Goal: Book appointment/travel/reservation

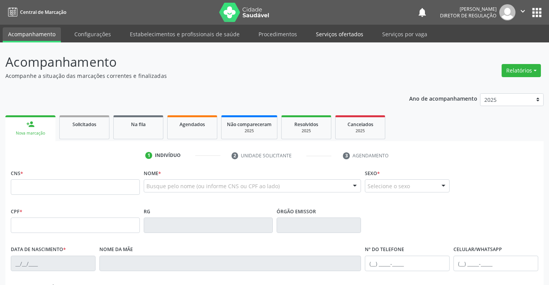
click at [342, 36] on link "Serviços ofertados" at bounding box center [340, 33] width 58 height 13
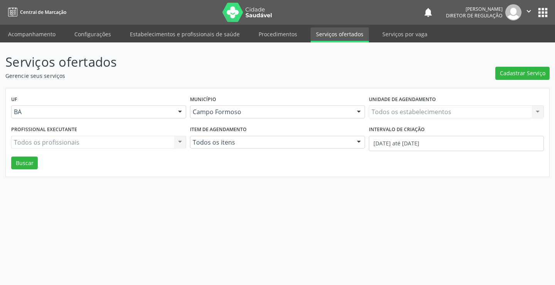
click at [419, 110] on div "Todos os estabelecimentos Todos os estabelecimentos Nenhum resultado encontrado…" at bounding box center [456, 111] width 175 height 13
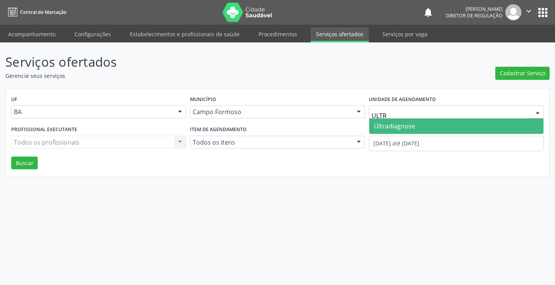
type input "ULTRA"
click at [418, 124] on span "Ultradiagnose" at bounding box center [456, 125] width 174 height 15
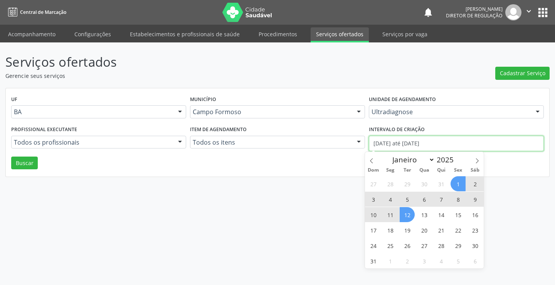
click at [407, 142] on input "[DATE] até [DATE]" at bounding box center [456, 143] width 175 height 15
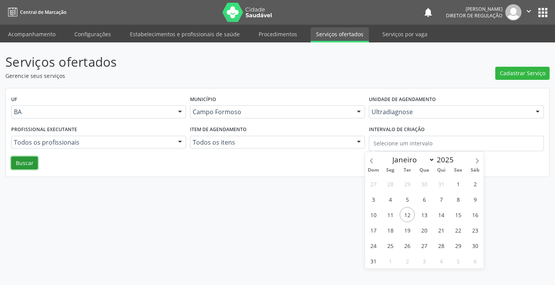
click at [36, 168] on button "Buscar" at bounding box center [24, 162] width 27 height 13
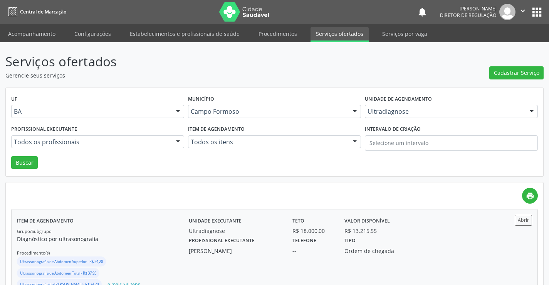
scroll to position [77, 0]
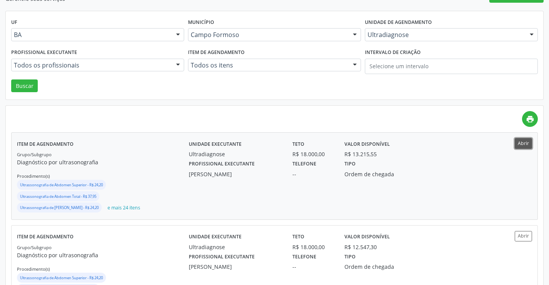
click at [523, 142] on button "Abrir" at bounding box center [523, 143] width 17 height 10
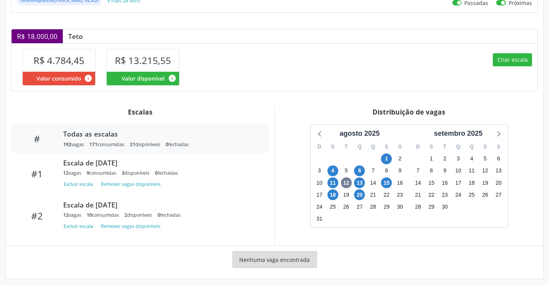
scroll to position [182, 0]
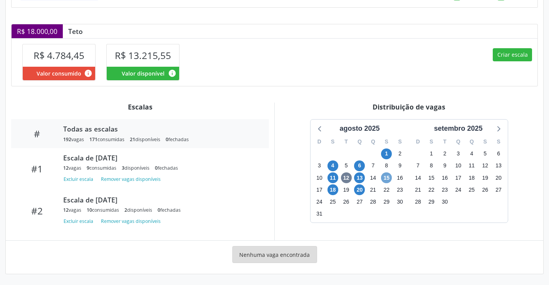
click at [392, 178] on span "15" at bounding box center [386, 177] width 11 height 11
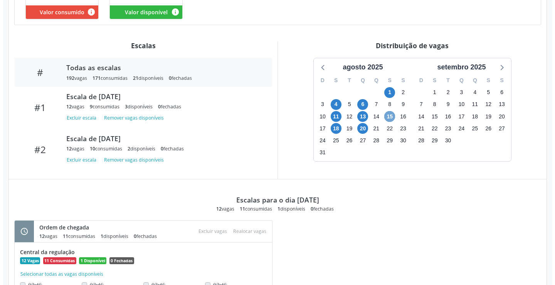
scroll to position [219, 0]
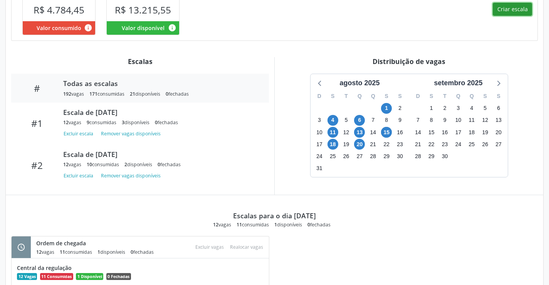
click at [496, 16] on button "Criar escala" at bounding box center [512, 9] width 39 height 13
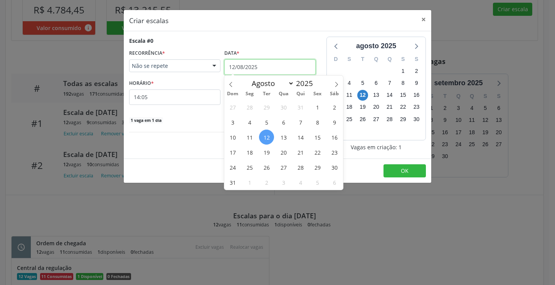
click at [282, 69] on input "12/08/2025" at bounding box center [269, 66] width 91 height 15
click at [316, 134] on span "15" at bounding box center [317, 136] width 15 height 15
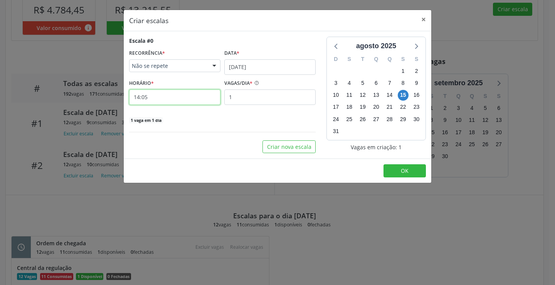
click at [194, 98] on input "14:05" at bounding box center [174, 96] width 91 height 15
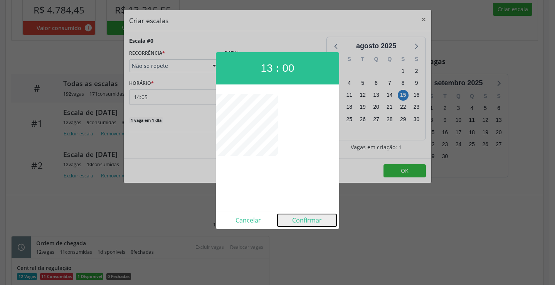
click at [303, 219] on button "Confirmar" at bounding box center [306, 220] width 59 height 12
type input "13:00"
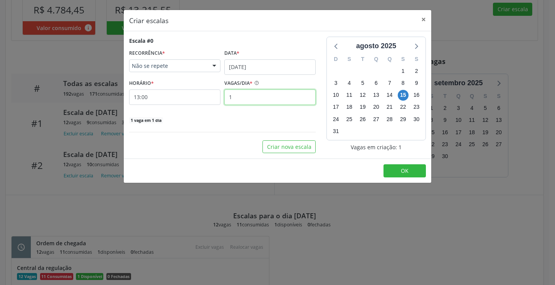
click at [279, 96] on input "1" at bounding box center [269, 96] width 91 height 15
type input "12"
click at [405, 174] on span "OK" at bounding box center [405, 170] width 8 height 7
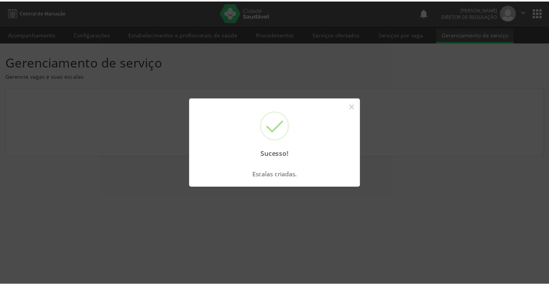
scroll to position [0, 0]
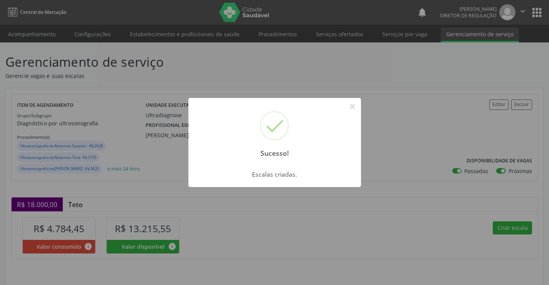
click at [344, 114] on div "Sucesso! ×" at bounding box center [274, 131] width 173 height 66
click at [346, 108] on button "×" at bounding box center [352, 106] width 13 height 13
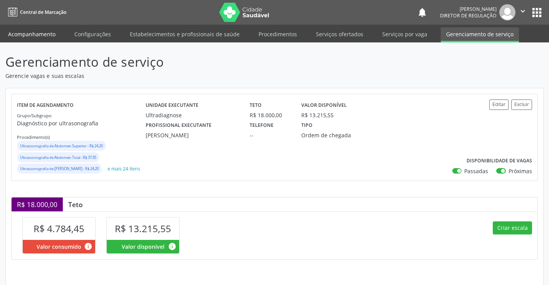
click at [29, 33] on link "Acompanhamento" at bounding box center [32, 33] width 58 height 13
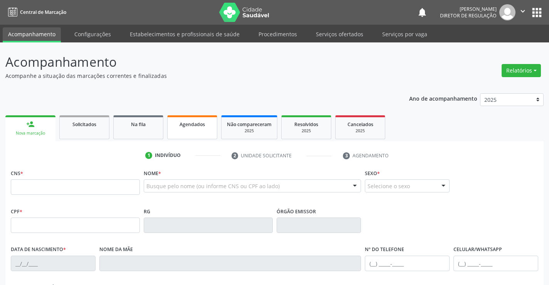
click at [208, 123] on div "Agendados" at bounding box center [192, 124] width 39 height 8
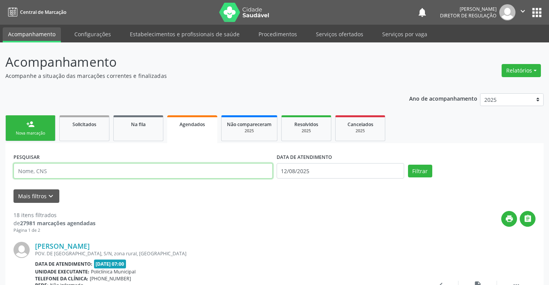
click at [121, 171] on input "text" at bounding box center [142, 170] width 259 height 15
type input "700001078682202"
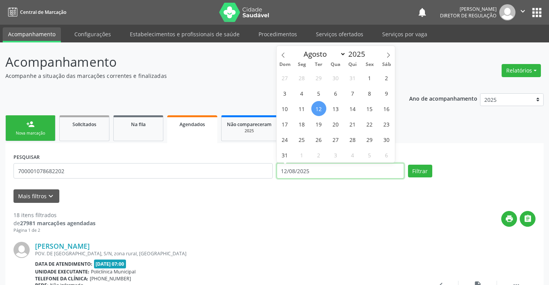
click at [320, 174] on input "12/08/2025" at bounding box center [341, 170] width 128 height 15
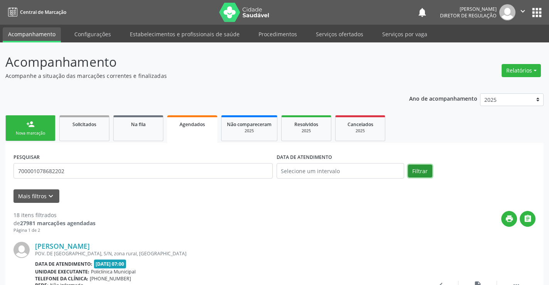
click at [427, 169] on button "Filtrar" at bounding box center [420, 171] width 24 height 13
click at [338, 32] on link "Serviços ofertados" at bounding box center [340, 33] width 58 height 13
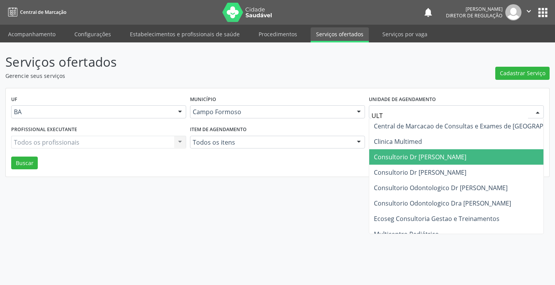
type input "ULTR"
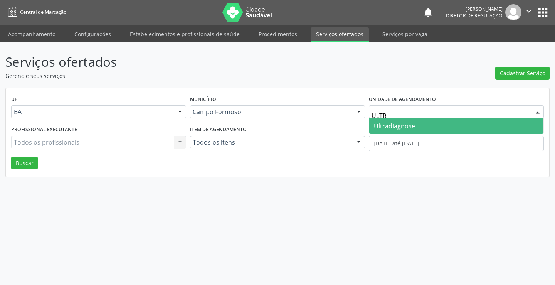
click at [414, 124] on span "Ultradiagnose" at bounding box center [394, 126] width 41 height 8
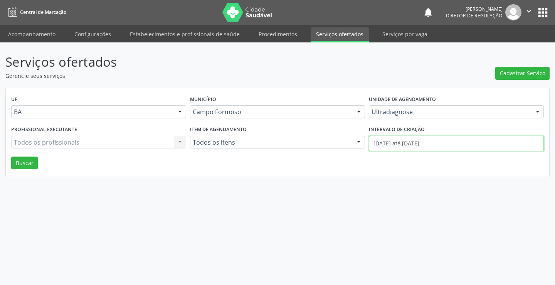
click at [421, 139] on input "01/08/2025 até 12/08/2025" at bounding box center [456, 143] width 175 height 15
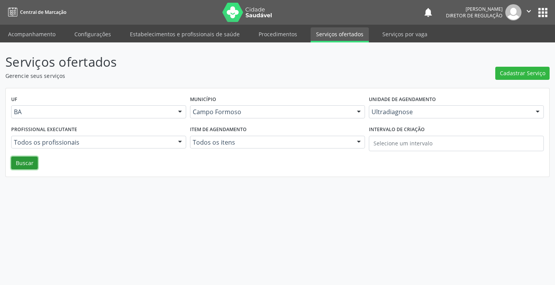
click at [24, 165] on button "Buscar" at bounding box center [24, 162] width 27 height 13
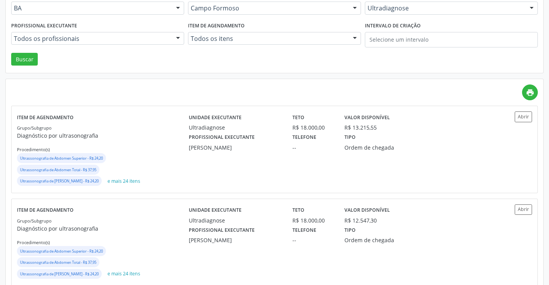
scroll to position [116, 0]
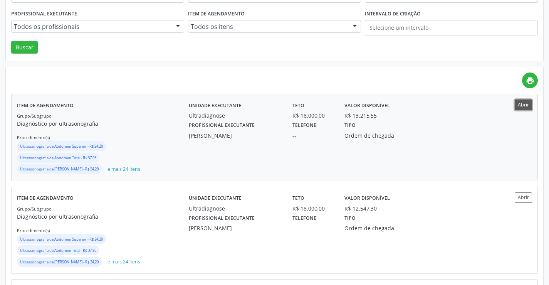
click at [530, 108] on button "Abrir" at bounding box center [523, 104] width 17 height 10
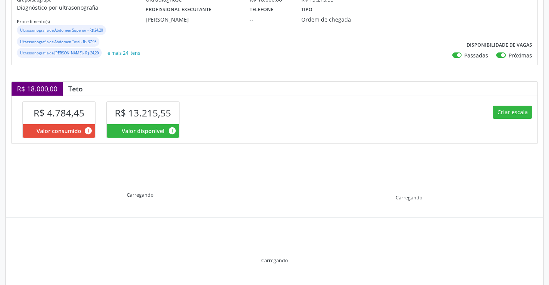
scroll to position [143, 0]
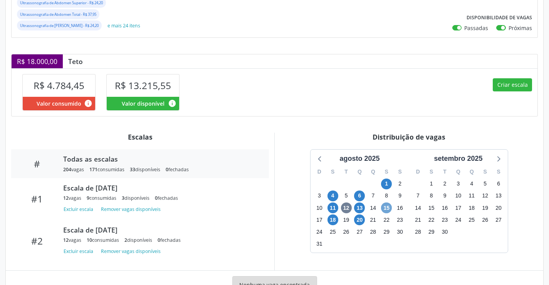
click at [384, 213] on span "15" at bounding box center [386, 207] width 11 height 11
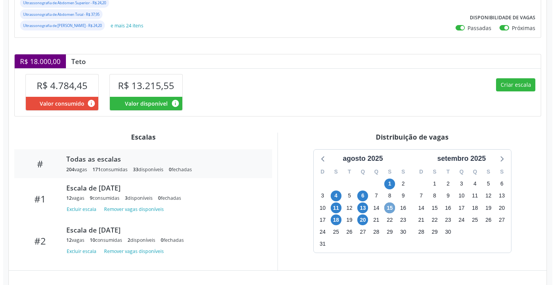
scroll to position [296, 0]
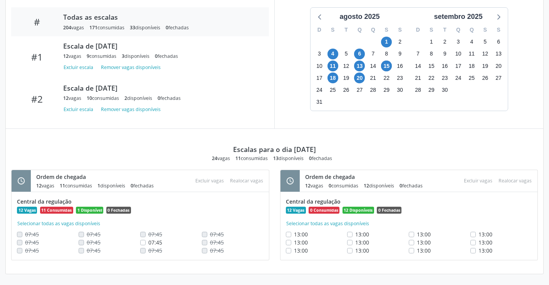
click at [148, 244] on label "07:45" at bounding box center [155, 242] width 14 height 8
click at [142, 244] on input "07:45" at bounding box center [142, 241] width 5 height 7
checkbox input "true"
click at [209, 175] on button "Excluir vagas" at bounding box center [209, 180] width 35 height 10
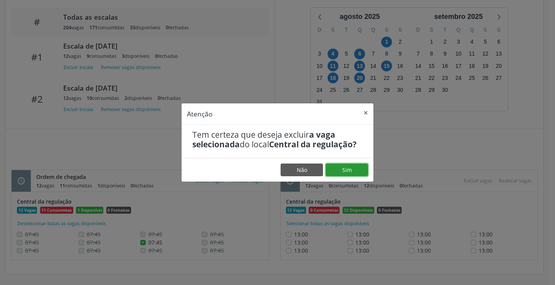
click at [346, 172] on button "Sim" at bounding box center [347, 169] width 42 height 13
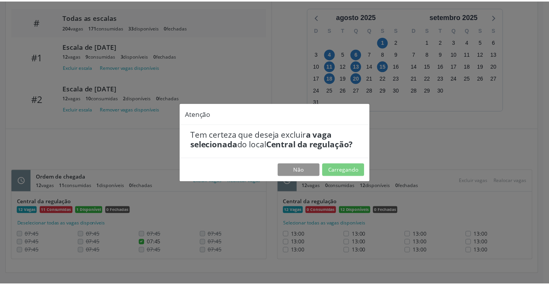
scroll to position [0, 0]
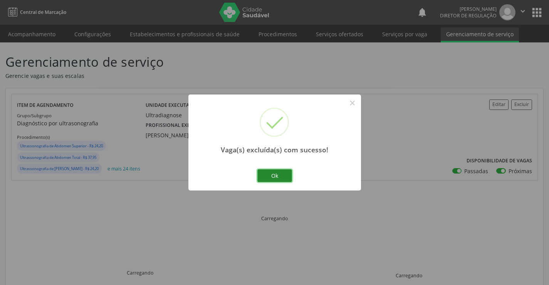
click at [281, 172] on button "Ok" at bounding box center [274, 175] width 35 height 13
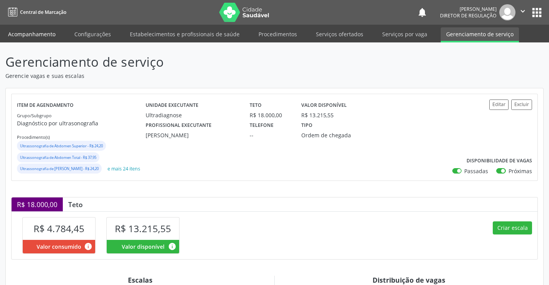
click at [38, 31] on link "Acompanhamento" at bounding box center [32, 33] width 58 height 13
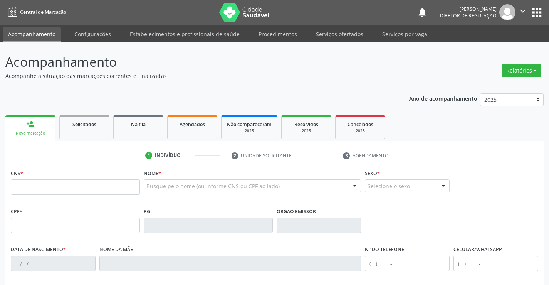
click at [27, 178] on div "CNS *" at bounding box center [75, 180] width 129 height 27
click at [29, 183] on input "text" at bounding box center [75, 186] width 129 height 15
type input "700 0010 7868 2202"
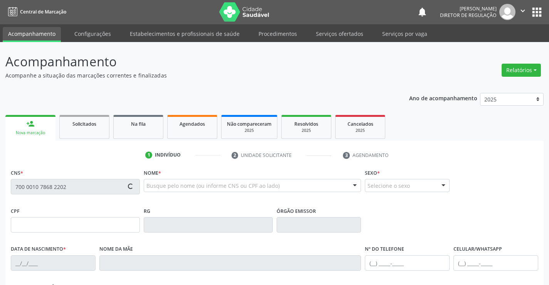
type input "0943852382"
type input "13/03/1982"
type input "(74) 99132-1868"
type input "040.074.705-70"
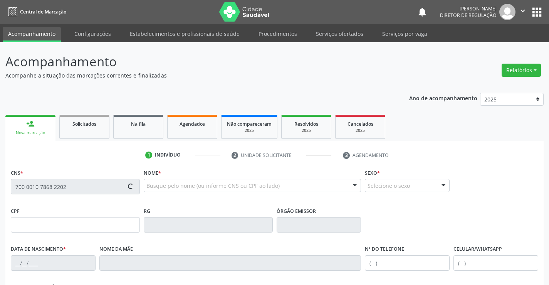
type input "S/N"
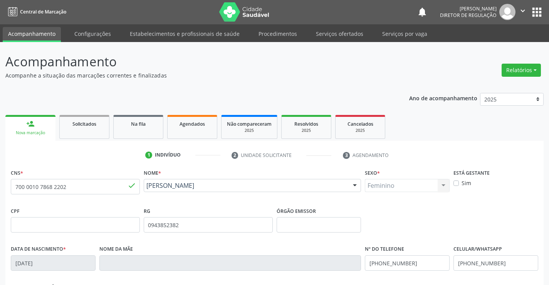
scroll to position [133, 0]
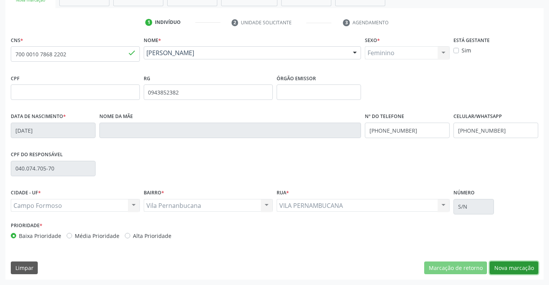
click at [512, 266] on button "Nova marcação" at bounding box center [514, 267] width 49 height 13
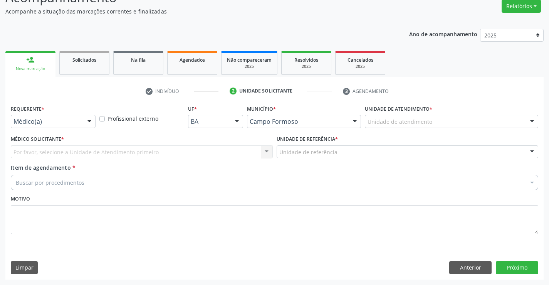
scroll to position [64, 0]
drag, startPoint x: 70, startPoint y: 109, endPoint x: 70, endPoint y: 118, distance: 8.5
click at [70, 109] on div "Requerente * Médico(a) Médico(a) Enfermeiro(a) Paciente Nenhum resultado encont…" at bounding box center [53, 115] width 85 height 25
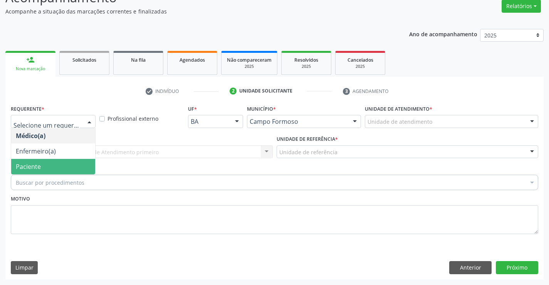
click at [67, 166] on span "Paciente" at bounding box center [53, 166] width 84 height 15
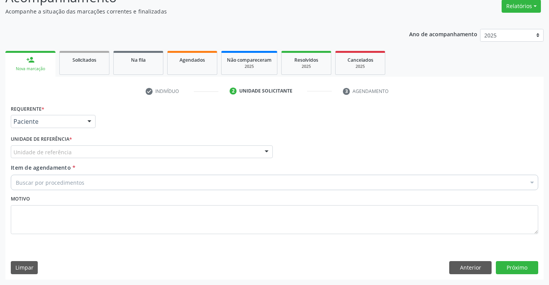
click at [117, 148] on div "Unidade de referência" at bounding box center [142, 151] width 262 height 13
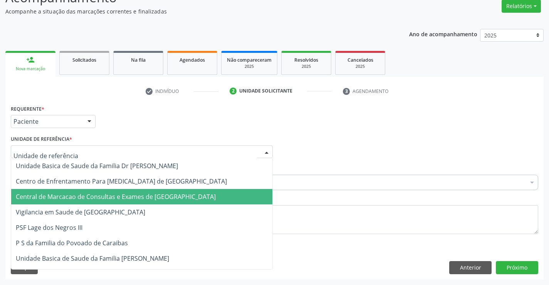
click at [119, 193] on span "Central de Marcacao de Consultas e Exames de [GEOGRAPHIC_DATA]" at bounding box center [116, 196] width 200 height 8
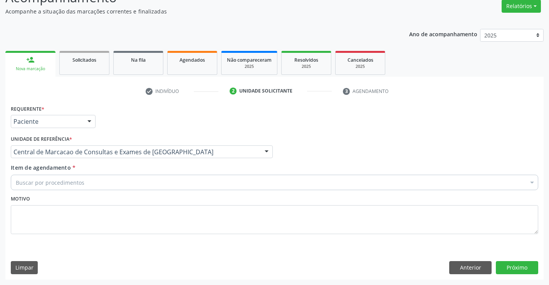
click at [131, 182] on div "Buscar por procedimentos" at bounding box center [275, 182] width 528 height 15
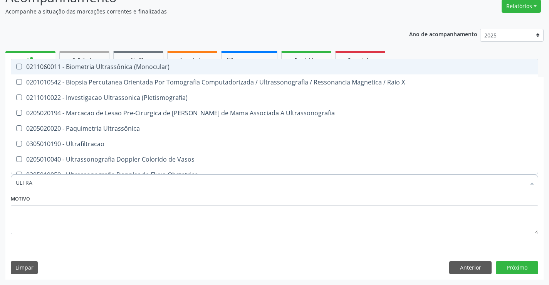
type input "ULTRAS"
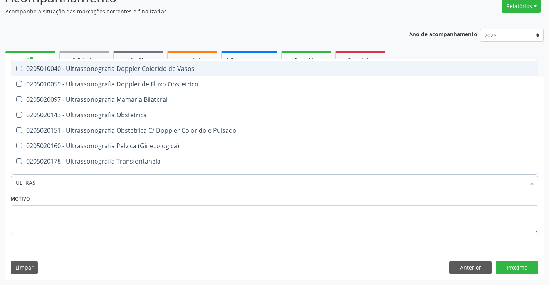
scroll to position [77, 0]
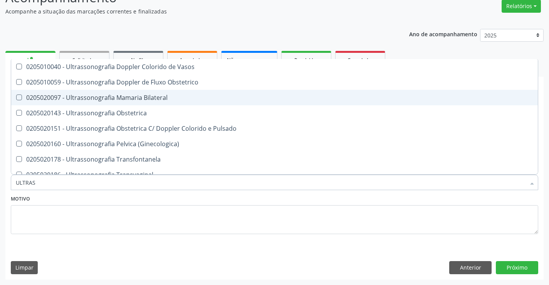
click at [179, 96] on div "0205020097 - Ultrassonografia Mamaria Bilateral" at bounding box center [275, 97] width 518 height 6
checkbox Bilateral "true"
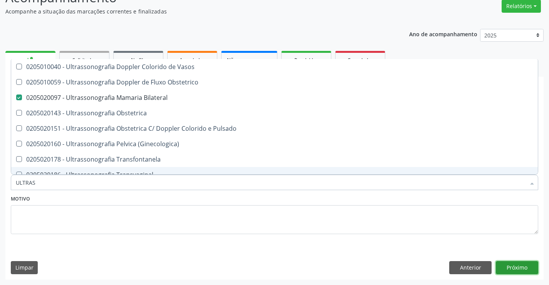
click at [505, 264] on button "Próximo" at bounding box center [517, 267] width 42 height 13
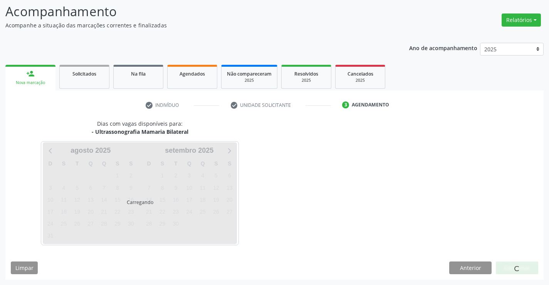
scroll to position [0, 0]
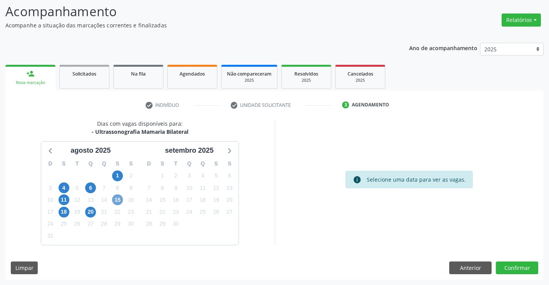
click at [123, 201] on span "15" at bounding box center [117, 199] width 11 height 11
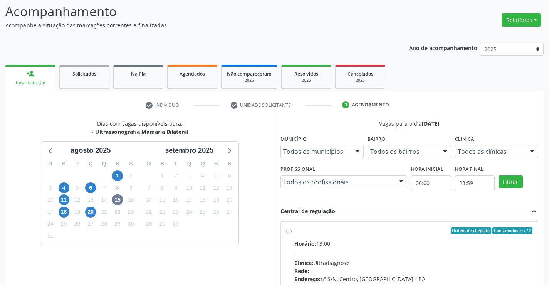
click at [292, 234] on input "Ordem de chegada Consumidos: 0 / 12 Horário: 13:00 Clínica: Ultradiagnose Rede:…" at bounding box center [288, 230] width 5 height 7
radio input "true"
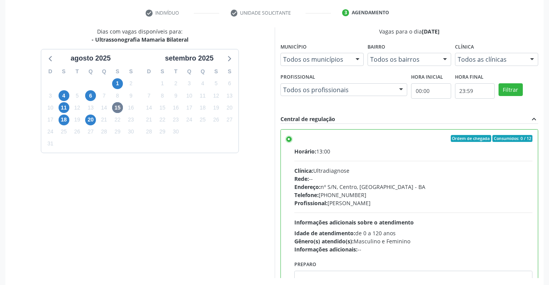
scroll to position [166, 0]
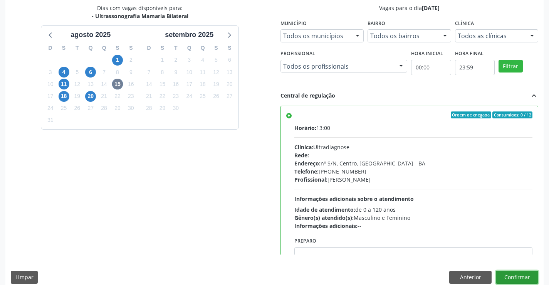
click at [518, 272] on button "Confirmar" at bounding box center [517, 277] width 42 height 13
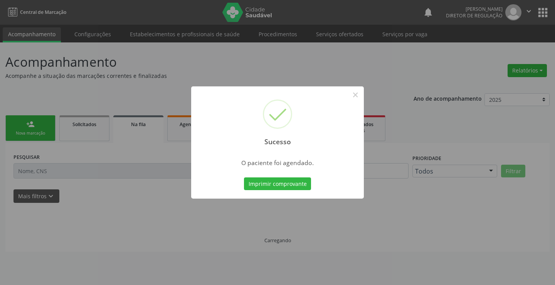
click at [244, 177] on button "Imprimir comprovante" at bounding box center [277, 183] width 67 height 13
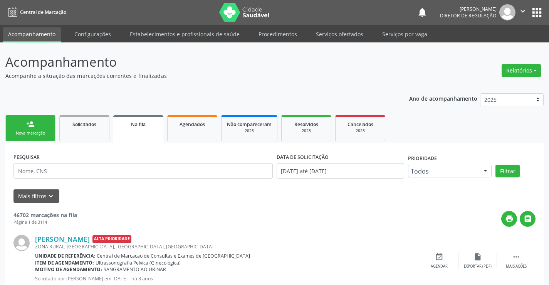
click at [35, 132] on div "Nova marcação" at bounding box center [30, 133] width 39 height 6
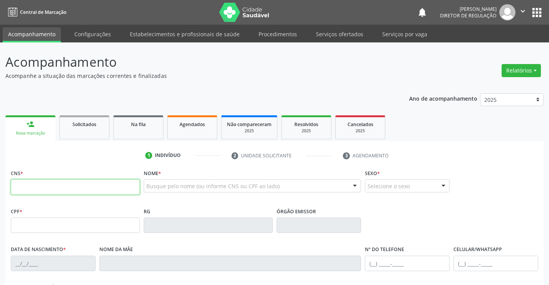
click at [47, 187] on input "text" at bounding box center [75, 186] width 129 height 15
type input "703 4092 0784 3914"
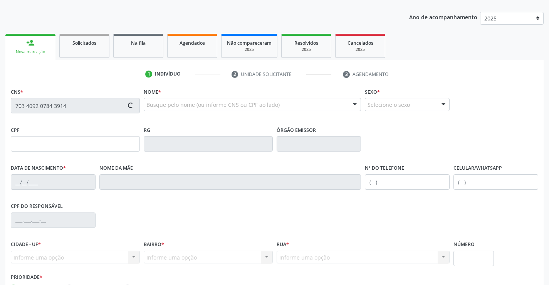
type input "1254242139"
type input "23/11/1982"
type input "(74) 9815-7559"
type input "008.459.375-02"
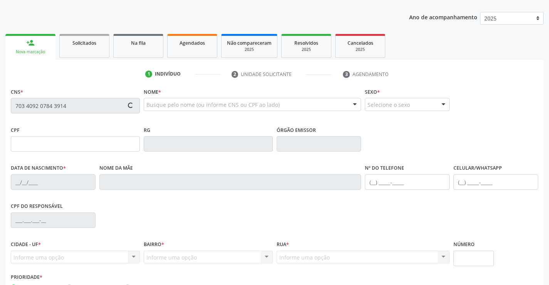
type input "S/N"
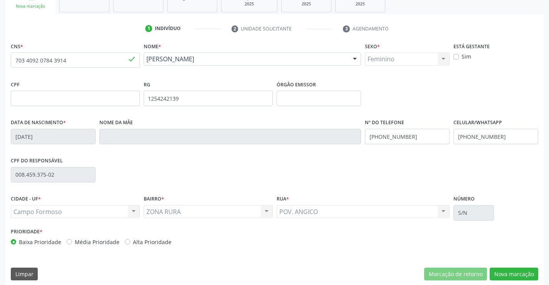
scroll to position [133, 0]
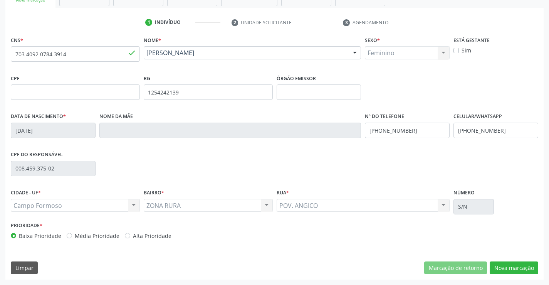
click at [499, 276] on div "CNS * 703 4092 0784 3914 done Nome * Ronilde Dias da Silva Ronilde Dias da Silv…" at bounding box center [274, 156] width 538 height 245
click at [501, 267] on button "Nova marcação" at bounding box center [514, 267] width 49 height 13
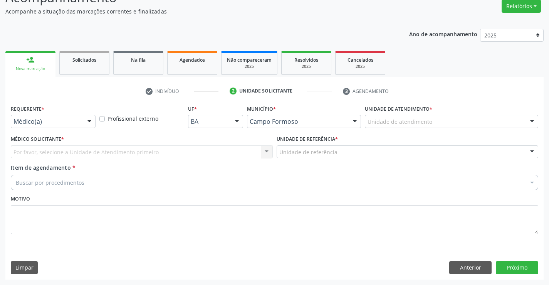
scroll to position [64, 0]
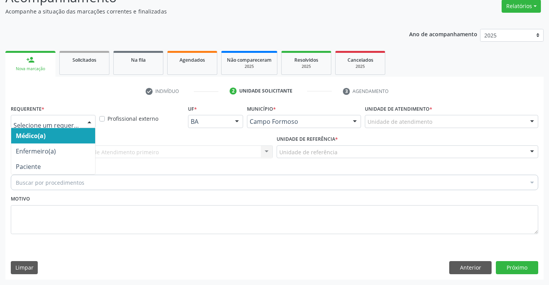
click at [80, 124] on div at bounding box center [53, 121] width 85 height 13
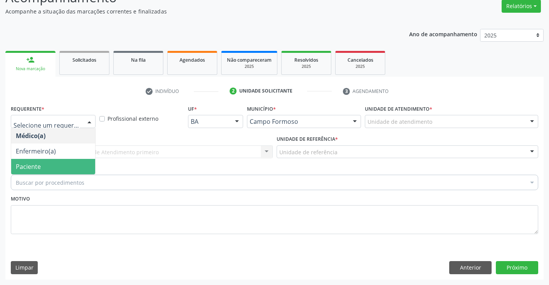
click at [48, 169] on span "Paciente" at bounding box center [53, 166] width 84 height 15
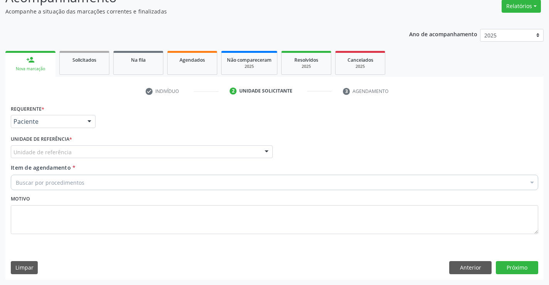
click at [121, 155] on div "Unidade de referência" at bounding box center [142, 151] width 262 height 13
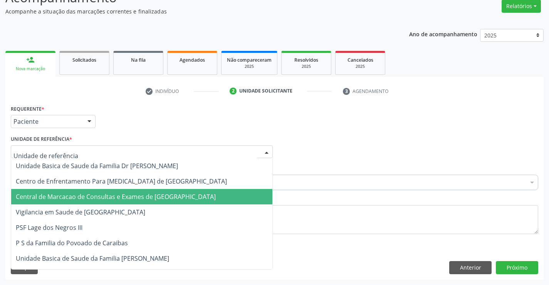
click at [124, 193] on span "Central de Marcacao de Consultas e Exames de [GEOGRAPHIC_DATA]" at bounding box center [116, 196] width 200 height 8
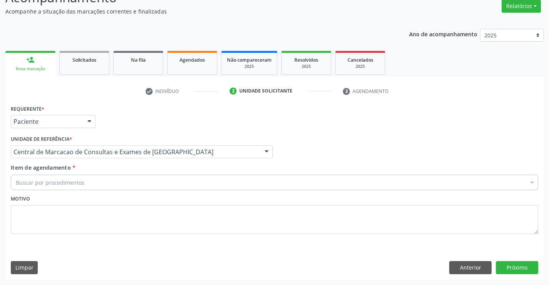
click at [153, 172] on div "Item de agendamento * Buscar por procedimentos Selecionar todos 0202040089 - 3X…" at bounding box center [275, 175] width 528 height 24
click at [153, 175] on div "Buscar por procedimentos" at bounding box center [275, 182] width 528 height 15
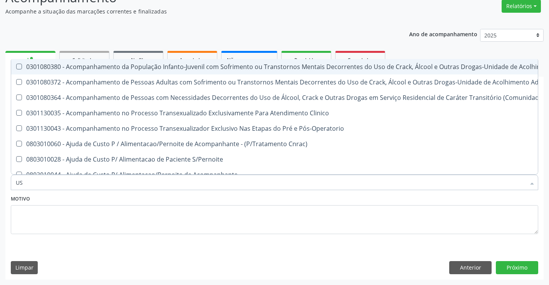
type input "USG"
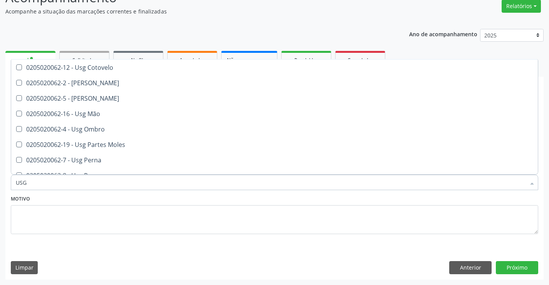
scroll to position [77, 0]
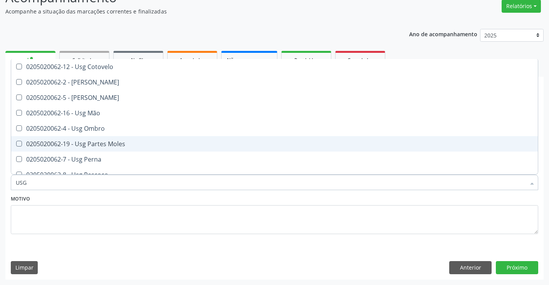
click at [124, 139] on span "0205020062-19 - Usg Partes Moles" at bounding box center [274, 143] width 527 height 15
checkbox Moles "true"
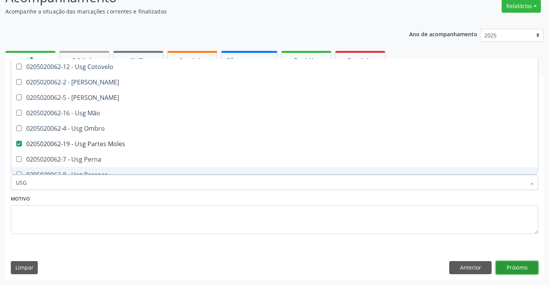
click at [505, 268] on button "Próximo" at bounding box center [517, 267] width 42 height 13
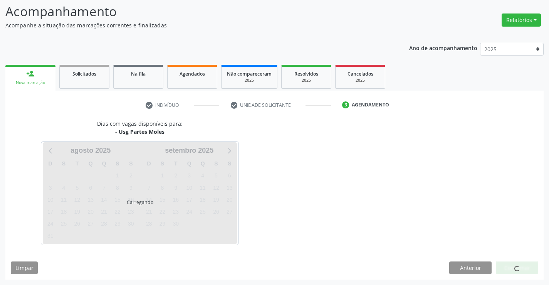
scroll to position [0, 0]
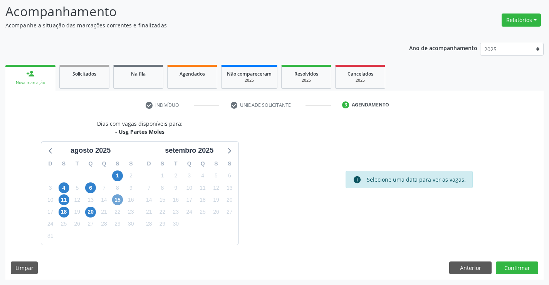
click at [123, 201] on span "15" at bounding box center [117, 199] width 11 height 11
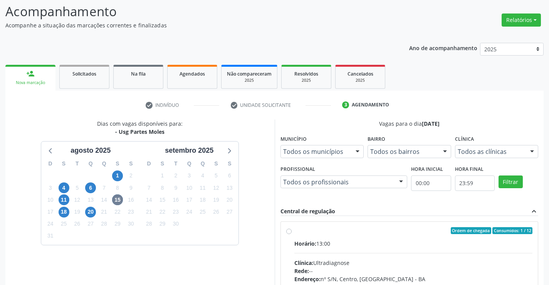
click at [396, 245] on div "Horário: 13:00" at bounding box center [413, 243] width 239 height 8
click at [292, 234] on input "Ordem de chegada Consumidos: 1 / 12 Horário: 13:00 Clínica: Ultradiagnose Rede:…" at bounding box center [288, 230] width 5 height 7
radio input "true"
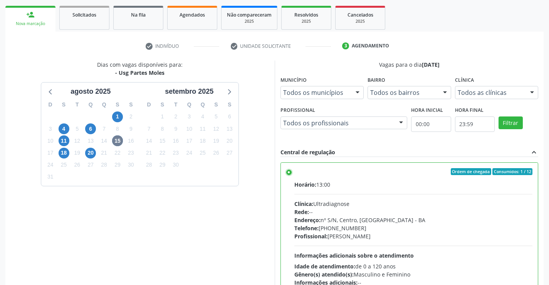
scroll to position [176, 0]
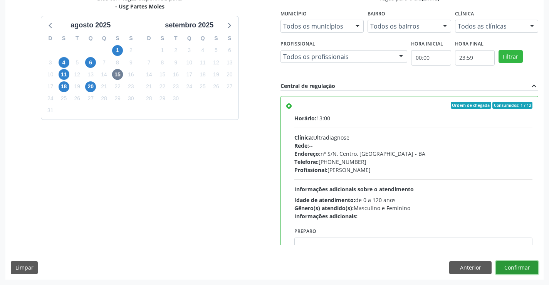
click at [528, 270] on button "Confirmar" at bounding box center [517, 267] width 42 height 13
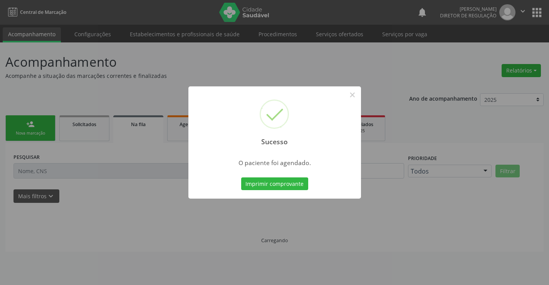
scroll to position [0, 0]
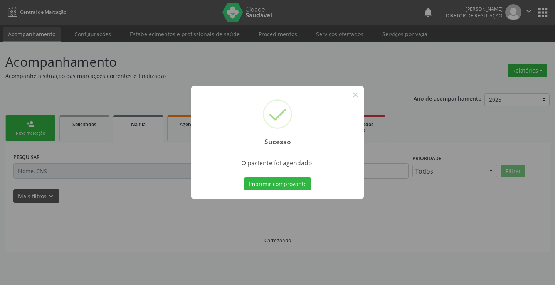
click at [244, 177] on button "Imprimir comprovante" at bounding box center [277, 183] width 67 height 13
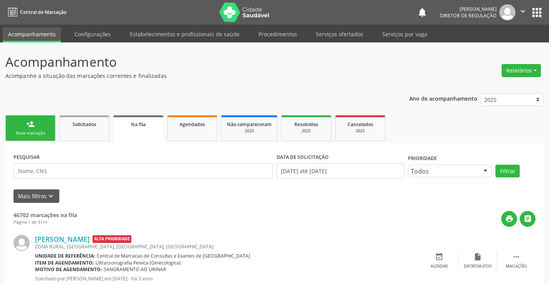
click at [44, 131] on div "Nova marcação" at bounding box center [30, 133] width 39 height 6
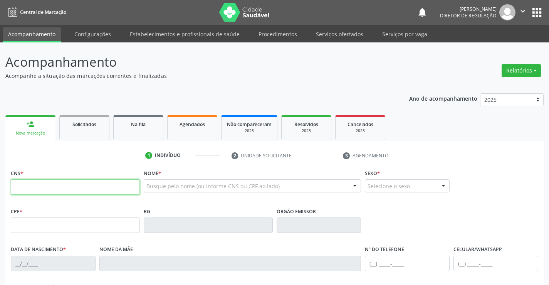
click at [37, 182] on input "text" at bounding box center [75, 186] width 129 height 15
type input "702 6027 4086 6149"
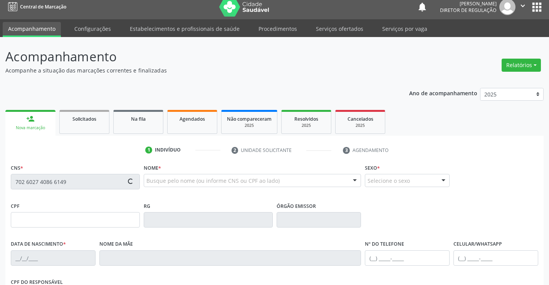
scroll to position [133, 0]
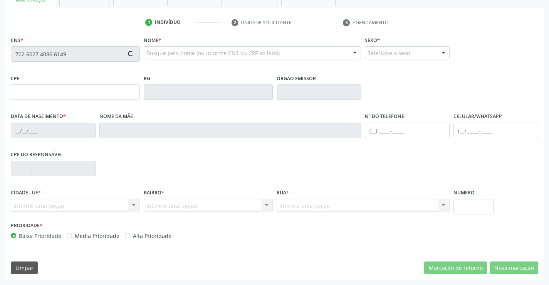
type input "0655464824"
type input "SP"
type input "12/02/1964"
type input "(74) 99141-1937"
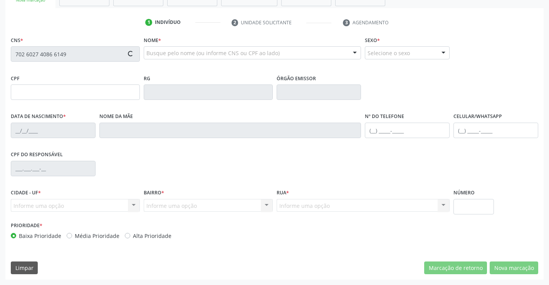
type input "838.521.405-44"
type input "S/N"
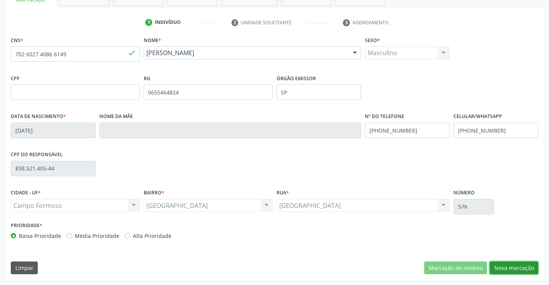
click at [513, 271] on button "Nova marcação" at bounding box center [514, 267] width 49 height 13
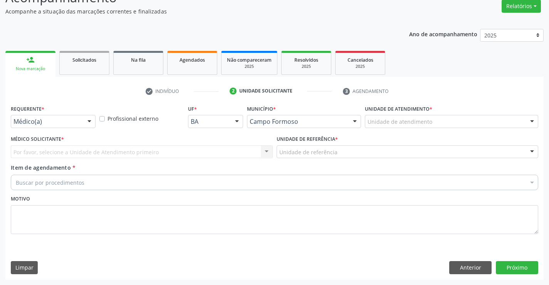
scroll to position [64, 0]
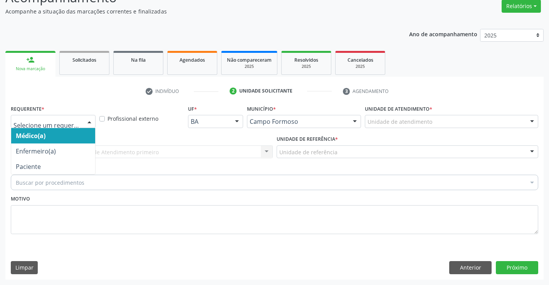
click at [91, 116] on div at bounding box center [90, 121] width 12 height 13
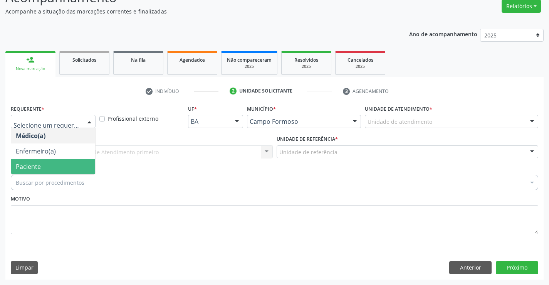
drag, startPoint x: 61, startPoint y: 156, endPoint x: 58, endPoint y: 160, distance: 4.7
click at [58, 160] on ul "Médico(a) Enfermeiro(a) Paciente Nenhum resultado encontrado para: " " Não há n…" at bounding box center [53, 151] width 84 height 46
click at [58, 160] on span "Paciente" at bounding box center [53, 166] width 84 height 15
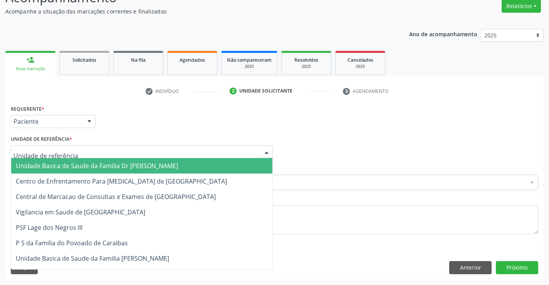
click at [127, 150] on div at bounding box center [142, 151] width 262 height 13
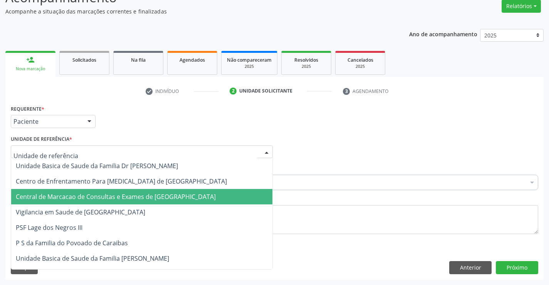
click at [127, 193] on span "Central de Marcacao de Consultas e Exames de [GEOGRAPHIC_DATA]" at bounding box center [116, 196] width 200 height 8
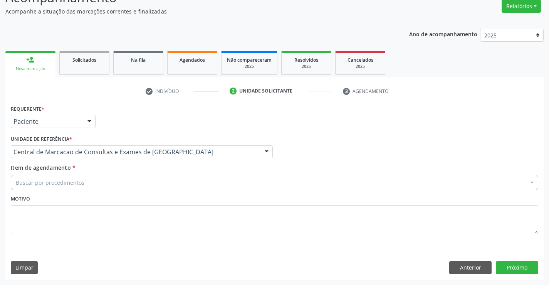
click at [147, 180] on div "Buscar por procedimentos" at bounding box center [275, 182] width 528 height 15
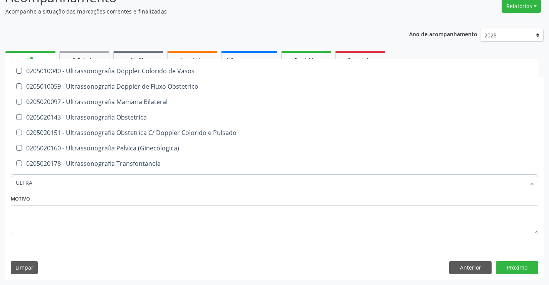
scroll to position [77, 0]
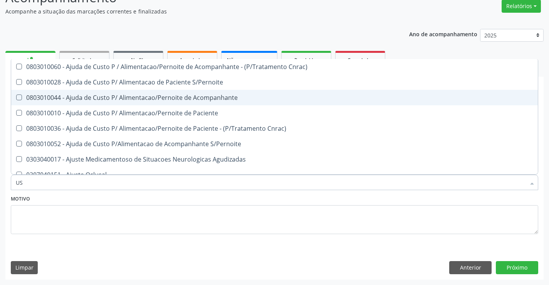
type input "USG"
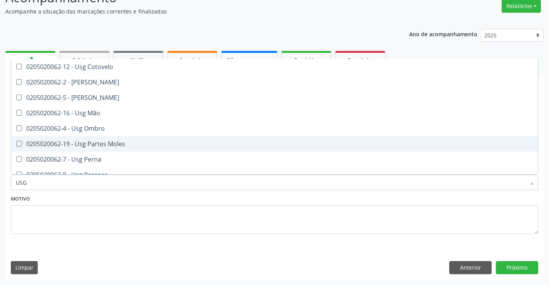
click at [163, 145] on div "0205020062-19 - Usg Partes Moles" at bounding box center [275, 144] width 518 height 6
checkbox Moles "true"
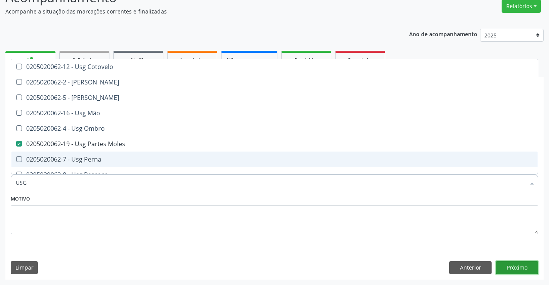
click at [505, 264] on button "Próximo" at bounding box center [517, 267] width 42 height 13
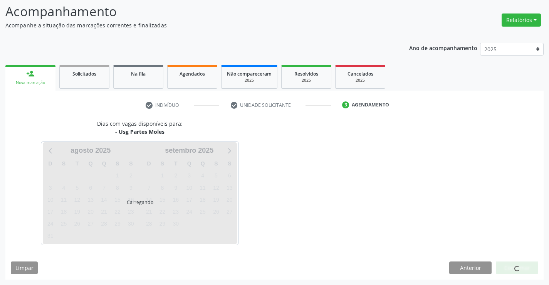
scroll to position [0, 0]
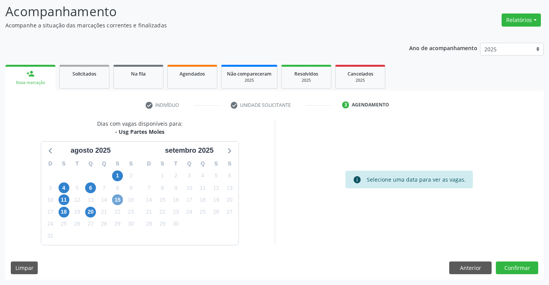
click at [116, 203] on span "15" at bounding box center [117, 199] width 11 height 11
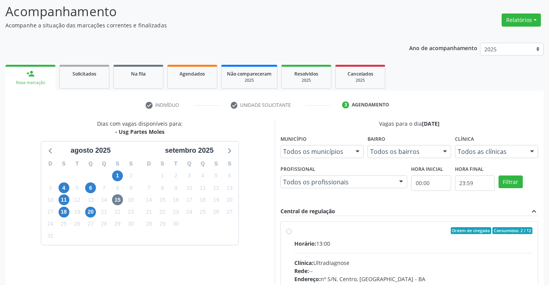
click at [382, 245] on div "Horário: 13:00" at bounding box center [413, 243] width 239 height 8
click at [292, 234] on input "Ordem de chegada Consumidos: 2 / 12 Horário: 13:00 Clínica: Ultradiagnose Rede:…" at bounding box center [288, 230] width 5 height 7
radio input "true"
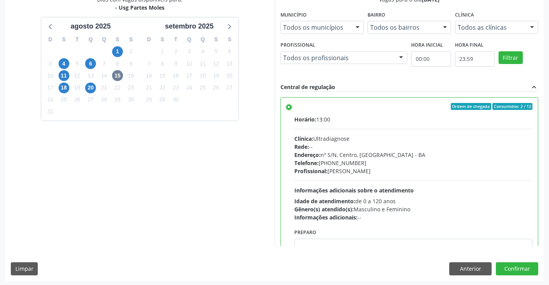
scroll to position [176, 0]
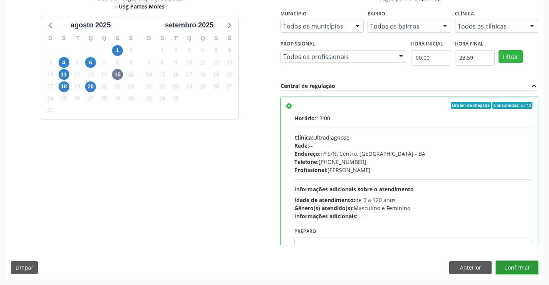
click at [531, 266] on button "Confirmar" at bounding box center [517, 267] width 42 height 13
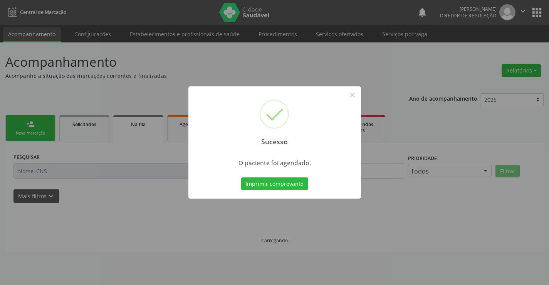
scroll to position [0, 0]
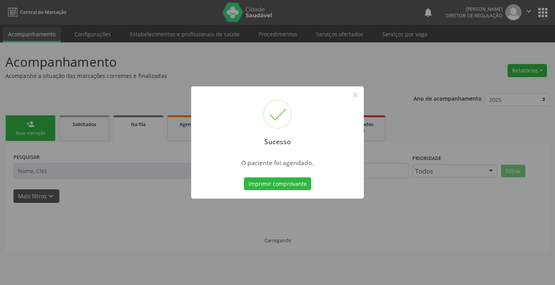
click at [244, 177] on button "Imprimir comprovante" at bounding box center [277, 183] width 67 height 13
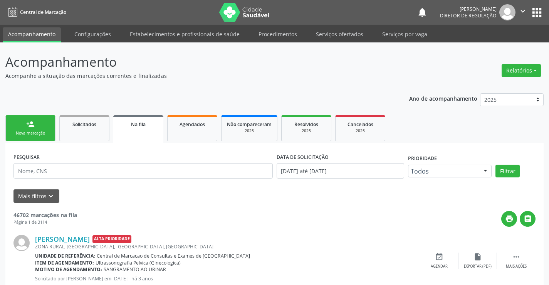
click at [45, 125] on link "person_add Nova marcação" at bounding box center [30, 128] width 50 height 26
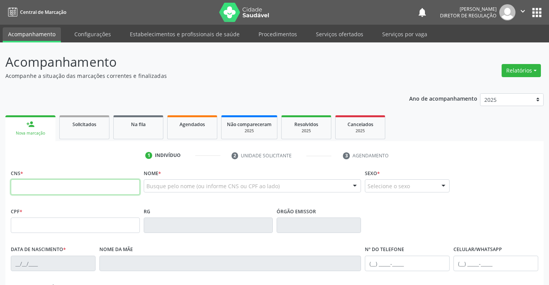
click at [40, 184] on input "text" at bounding box center [75, 186] width 129 height 15
type input "703 0048 9950 7673"
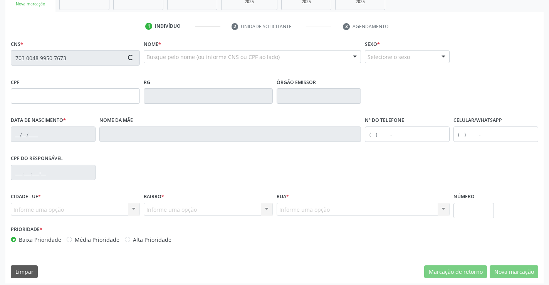
scroll to position [133, 0]
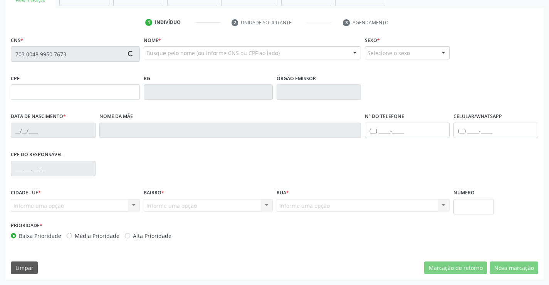
type input "1489532048"
type input "20/04/1983"
type input "(74) 99952-4893"
type input "039.119.575-13"
type input "S/N"
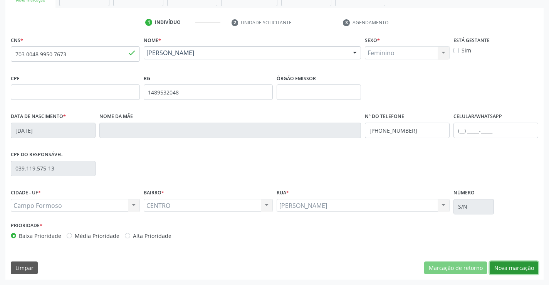
click at [509, 264] on button "Nova marcação" at bounding box center [514, 267] width 49 height 13
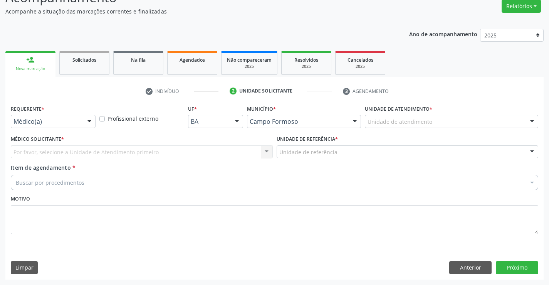
click at [83, 123] on div "Médico(a)" at bounding box center [53, 121] width 85 height 13
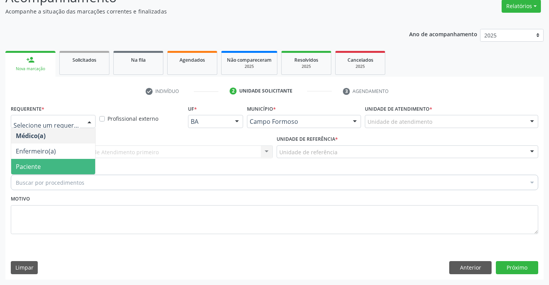
click at [76, 167] on span "Paciente" at bounding box center [53, 166] width 84 height 15
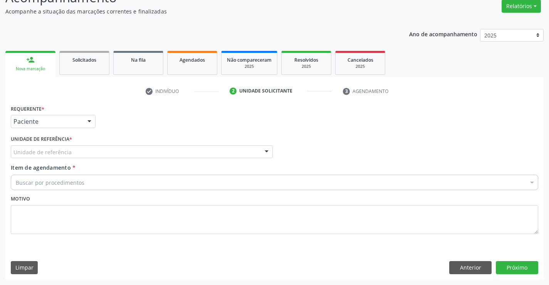
click at [141, 146] on div "Unidade de referência" at bounding box center [142, 151] width 262 height 13
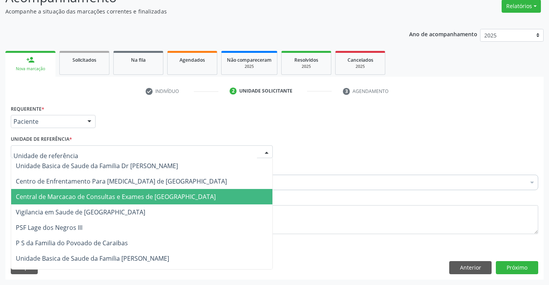
click at [138, 191] on span "Central de Marcacao de Consultas e Exames de [GEOGRAPHIC_DATA]" at bounding box center [141, 196] width 261 height 15
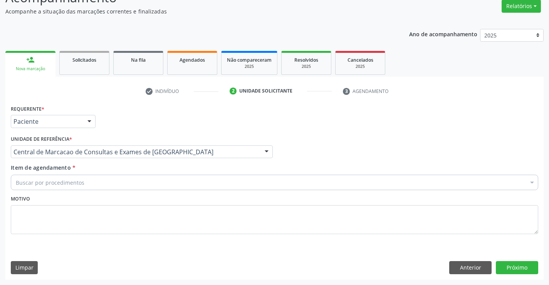
click at [164, 179] on div "Buscar por procedimentos" at bounding box center [275, 182] width 528 height 15
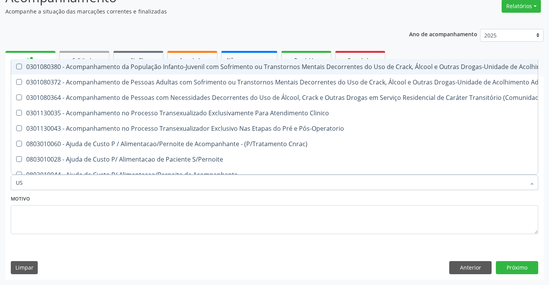
type input "USG"
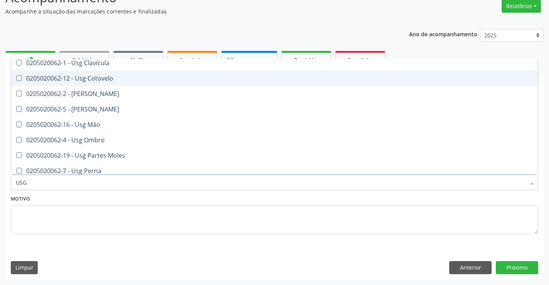
scroll to position [77, 0]
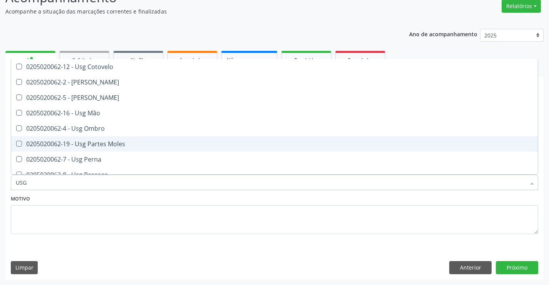
click at [145, 148] on span "0205020062-19 - Usg Partes Moles" at bounding box center [274, 143] width 527 height 15
checkbox Moles "true"
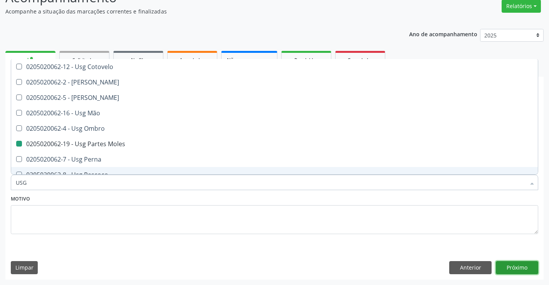
click at [529, 270] on button "Próximo" at bounding box center [517, 267] width 42 height 13
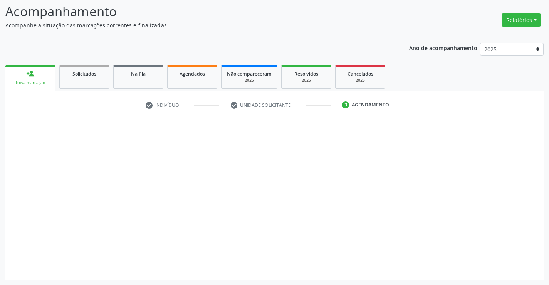
scroll to position [0, 0]
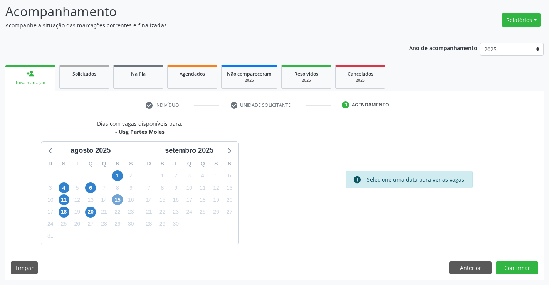
click at [120, 202] on span "15" at bounding box center [117, 199] width 11 height 11
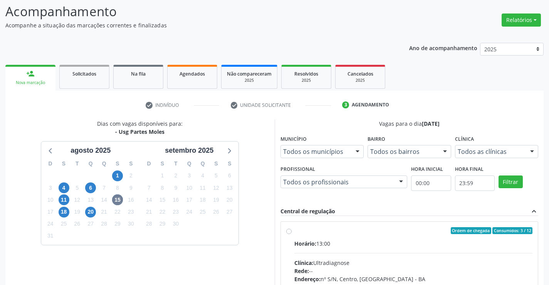
click at [411, 259] on div "Clínica: Ultradiagnose" at bounding box center [413, 263] width 239 height 8
click at [292, 234] on input "Ordem de chegada Consumidos: 3 / 12 Horário: 13:00 Clínica: Ultradiagnose Rede:…" at bounding box center [288, 230] width 5 height 7
radio input "true"
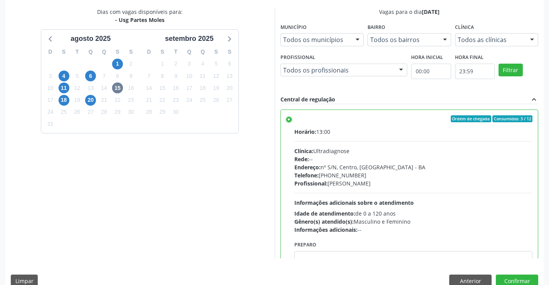
scroll to position [166, 0]
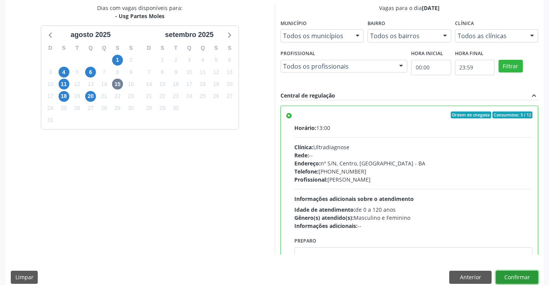
click at [519, 273] on button "Confirmar" at bounding box center [517, 277] width 42 height 13
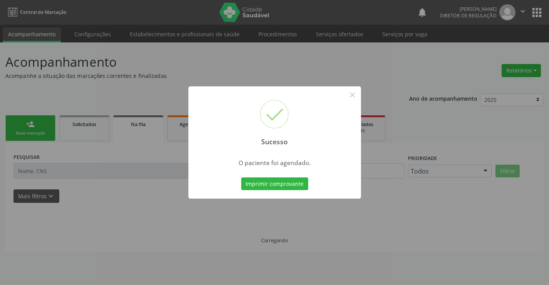
scroll to position [0, 0]
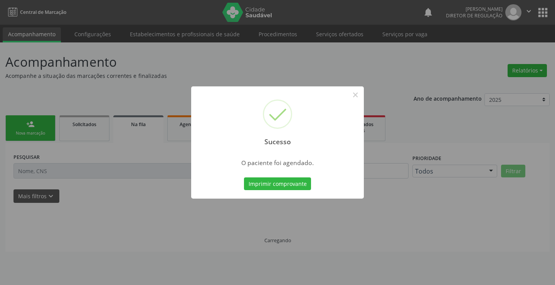
click at [244, 177] on button "Imprimir comprovante" at bounding box center [277, 183] width 67 height 13
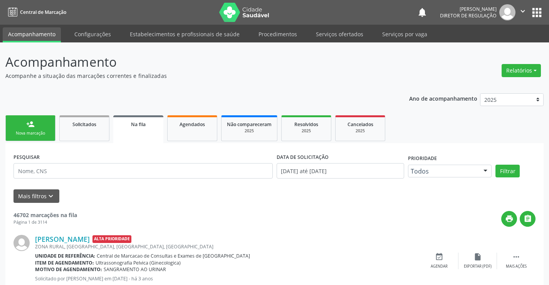
click at [35, 130] on link "person_add Nova marcação" at bounding box center [30, 128] width 50 height 26
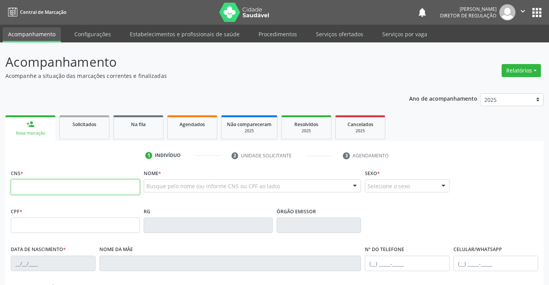
click at [69, 193] on input "text" at bounding box center [75, 186] width 129 height 15
type input "700 5007 8578 6651"
type input "27/11/1976"
type input "(74) 98153-3099"
type input "S/N"
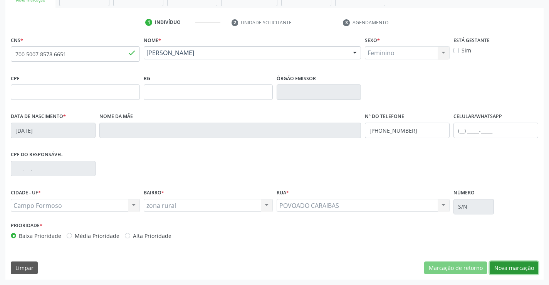
click at [525, 270] on button "Nova marcação" at bounding box center [514, 267] width 49 height 13
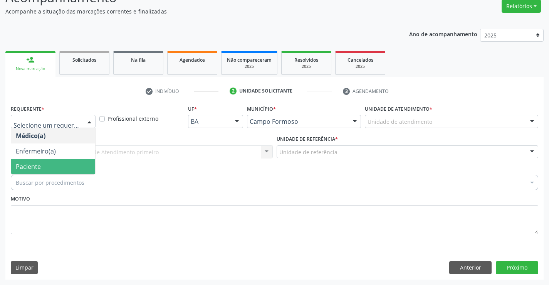
click at [69, 161] on span "Paciente" at bounding box center [53, 166] width 84 height 15
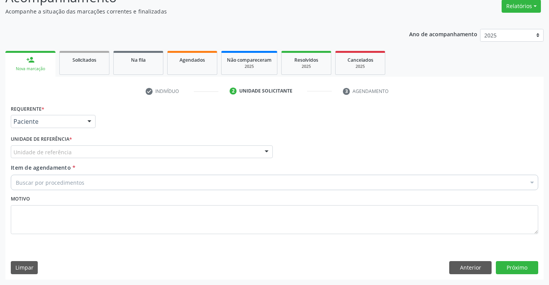
click at [132, 150] on div "Unidade de referência" at bounding box center [142, 151] width 262 height 13
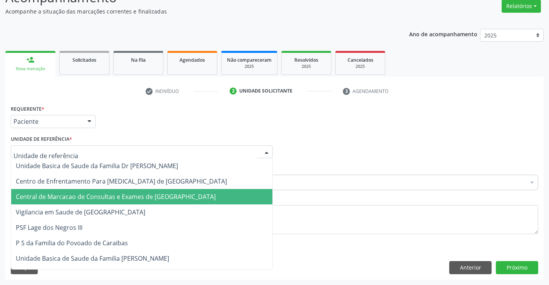
click at [127, 194] on span "Central de Marcacao de Consultas e Exames de [GEOGRAPHIC_DATA]" at bounding box center [116, 196] width 200 height 8
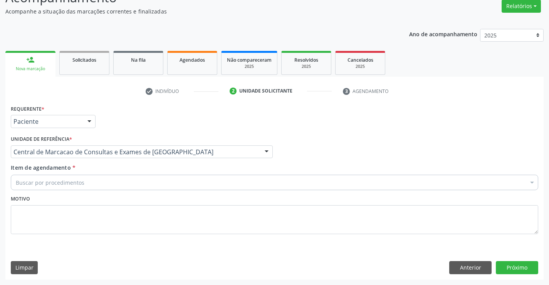
click at [131, 185] on div "Buscar por procedimentos" at bounding box center [275, 182] width 528 height 15
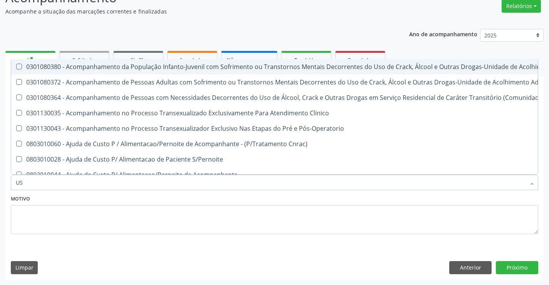
type input "USG"
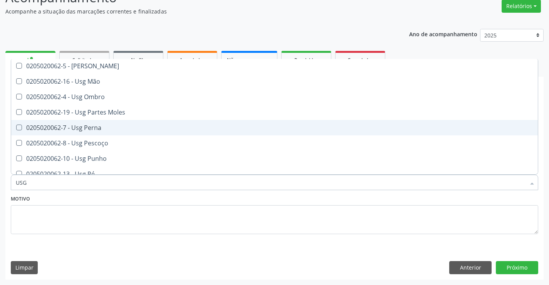
scroll to position [116, 0]
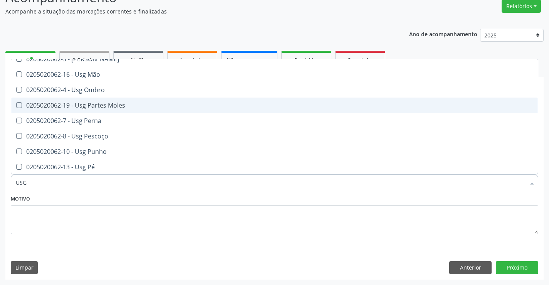
click at [116, 103] on div "0205020062-19 - Usg Partes Moles" at bounding box center [275, 105] width 518 height 6
checkbox Moles "true"
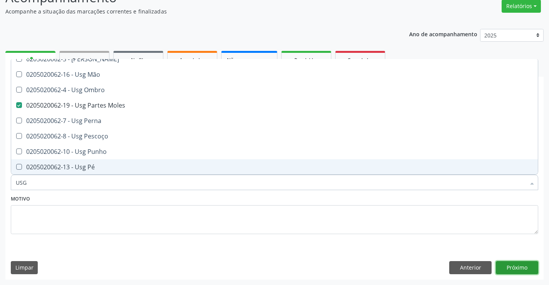
click at [504, 264] on button "Próximo" at bounding box center [517, 267] width 42 height 13
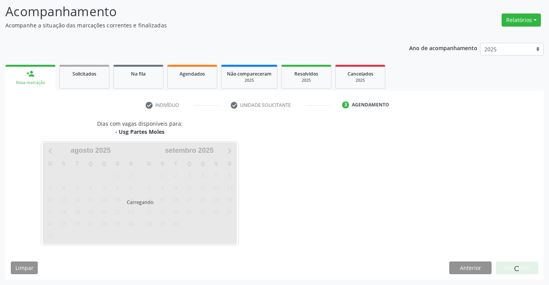
scroll to position [0, 0]
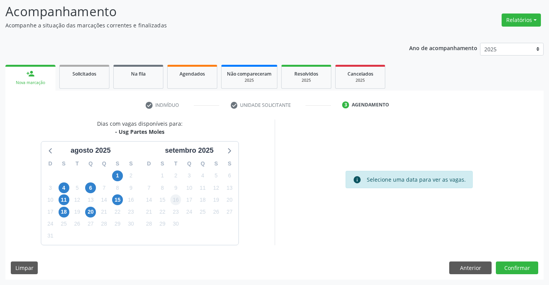
scroll to position [50, 0]
click at [112, 201] on span "15" at bounding box center [117, 199] width 11 height 11
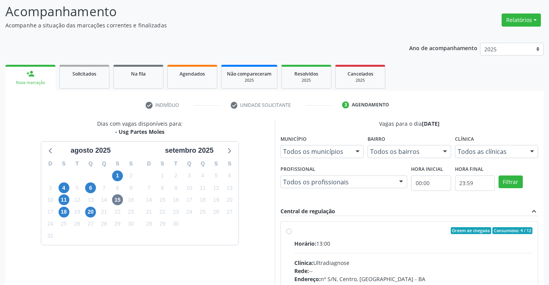
click at [374, 264] on div "Clínica: Ultradiagnose" at bounding box center [413, 263] width 239 height 8
click at [292, 234] on input "Ordem de chegada Consumidos: 4 / 12 Horário: 13:00 Clínica: Ultradiagnose Rede:…" at bounding box center [288, 230] width 5 height 7
radio input "true"
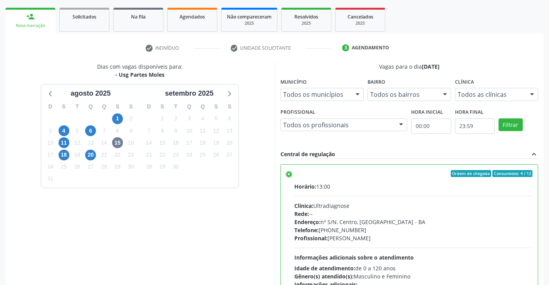
scroll to position [176, 0]
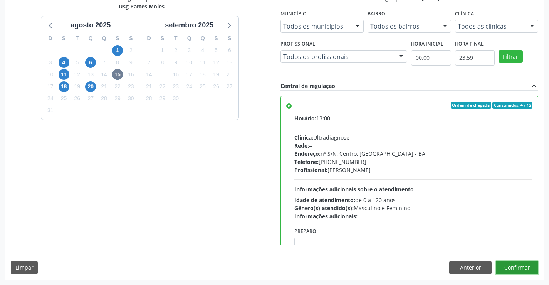
click at [516, 265] on button "Confirmar" at bounding box center [517, 267] width 42 height 13
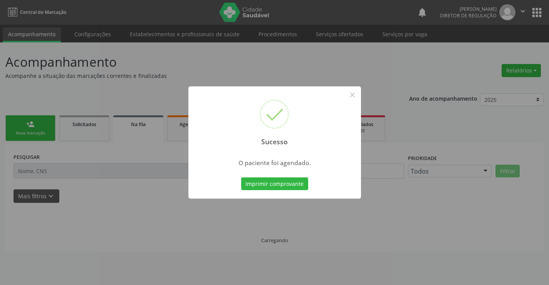
scroll to position [0, 0]
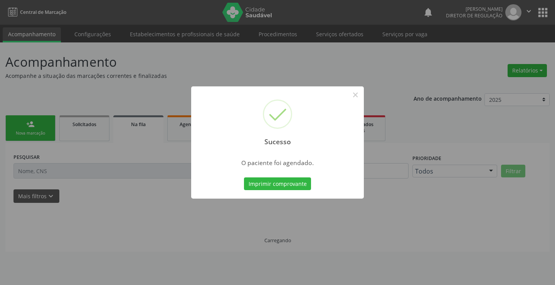
click at [244, 177] on button "Imprimir comprovante" at bounding box center [277, 183] width 67 height 13
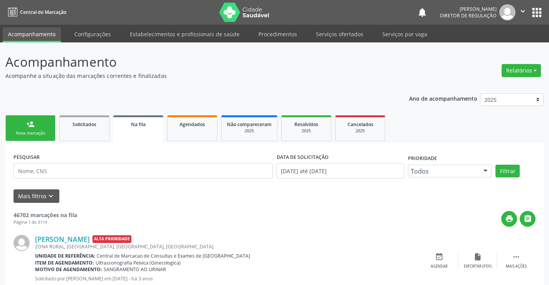
click at [46, 130] on link "person_add Nova marcação" at bounding box center [30, 128] width 50 height 26
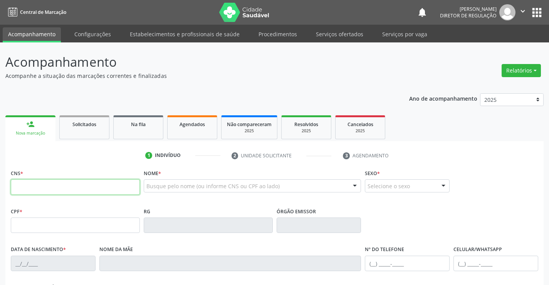
click at [59, 185] on input "text" at bounding box center [75, 186] width 129 height 15
type input "700 0005 2058 8708"
type input "01/10/2021"
type input "(74) 99916-5734"
type input "SN"
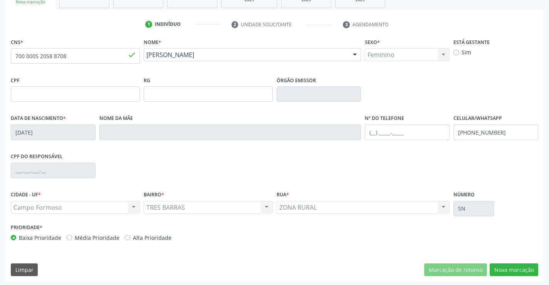
scroll to position [133, 0]
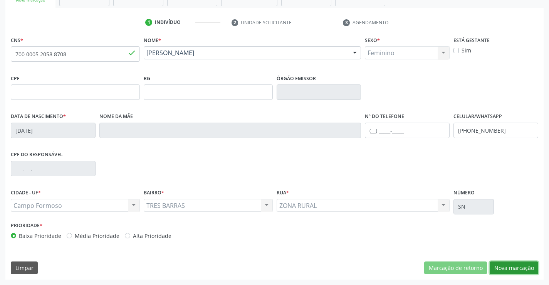
click at [518, 269] on button "Nova marcação" at bounding box center [514, 267] width 49 height 13
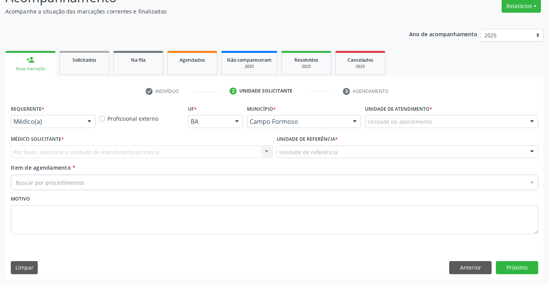
scroll to position [64, 0]
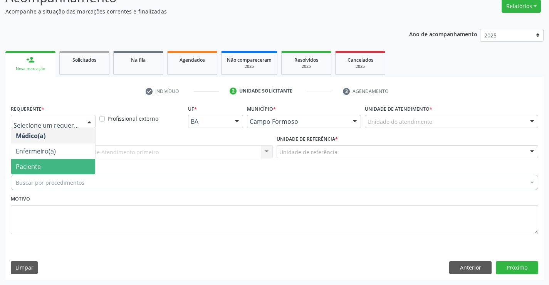
click at [62, 166] on span "Paciente" at bounding box center [53, 166] width 84 height 15
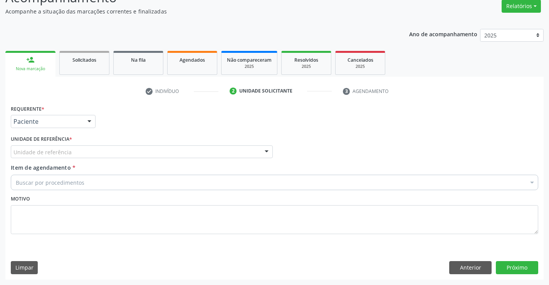
click at [198, 154] on div "Unidade de referência" at bounding box center [142, 151] width 262 height 13
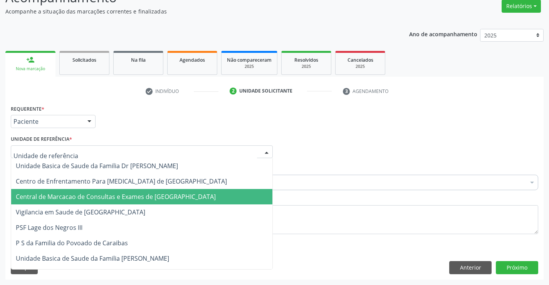
click at [161, 199] on span "Central de Marcacao de Consultas e Exames de [GEOGRAPHIC_DATA]" at bounding box center [116, 196] width 200 height 8
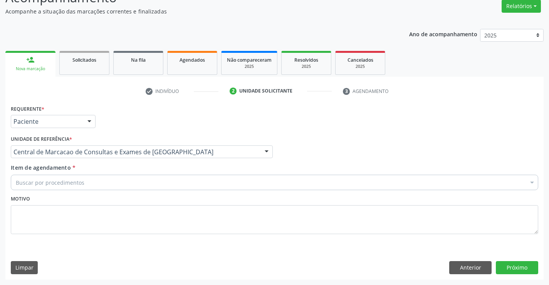
click at [194, 178] on div "Buscar por procedimentos" at bounding box center [275, 182] width 528 height 15
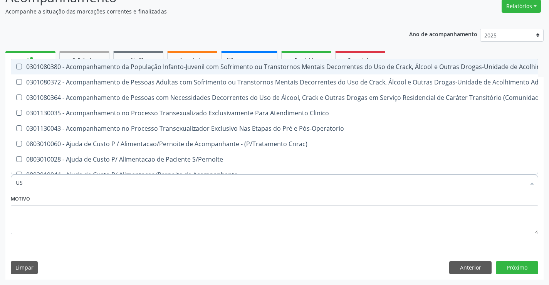
type input "USG"
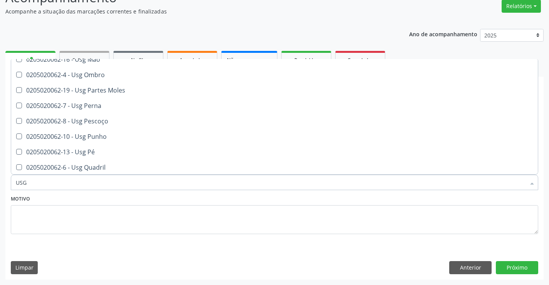
scroll to position [154, 0]
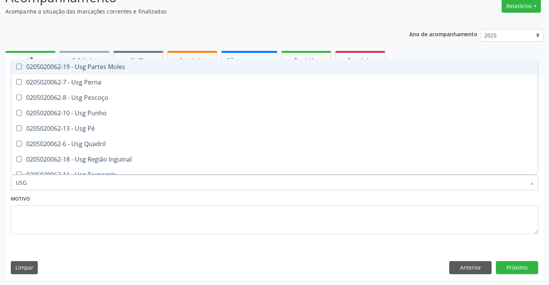
click at [143, 66] on div "0205020062-19 - Usg Partes Moles" at bounding box center [275, 67] width 518 height 6
checkbox Moles "true"
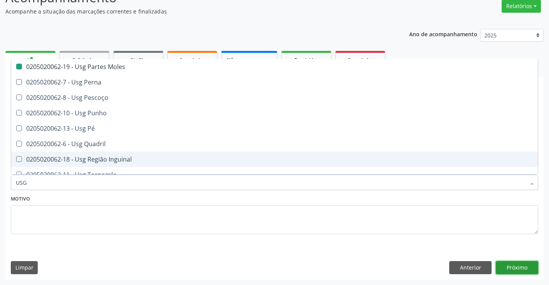
click at [533, 266] on button "Próximo" at bounding box center [517, 267] width 42 height 13
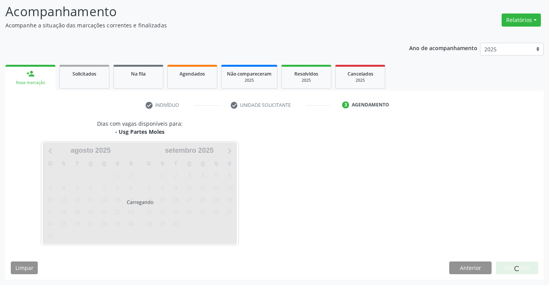
scroll to position [0, 0]
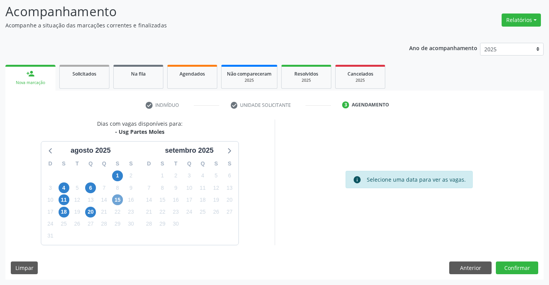
click at [119, 197] on span "15" at bounding box center [117, 199] width 11 height 11
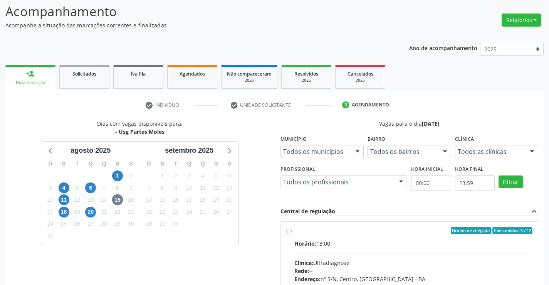
click at [362, 244] on div "Horário: 13:00" at bounding box center [413, 243] width 239 height 8
click at [292, 234] on input "Ordem de chegada Consumidos: 5 / 12 Horário: 13:00 Clínica: Ultradiagnose Rede:…" at bounding box center [288, 230] width 5 height 7
radio input "true"
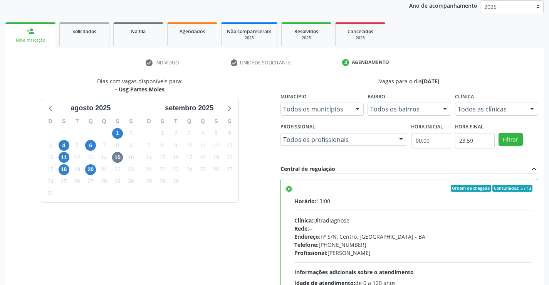
scroll to position [166, 0]
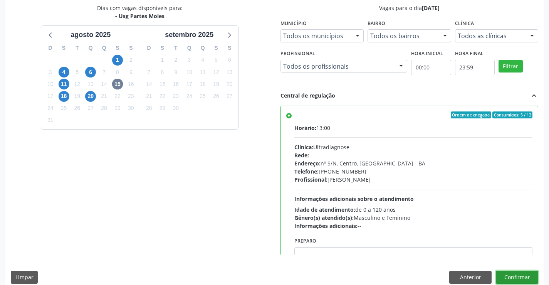
click at [513, 276] on button "Confirmar" at bounding box center [517, 277] width 42 height 13
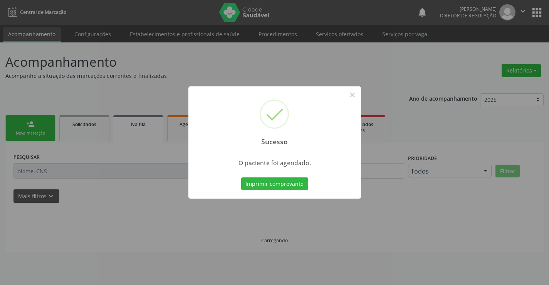
scroll to position [0, 0]
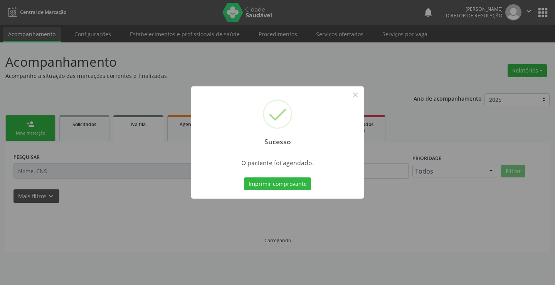
click at [244, 177] on button "Imprimir comprovante" at bounding box center [277, 183] width 67 height 13
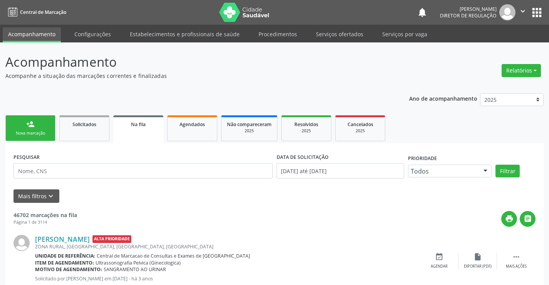
click at [48, 123] on link "person_add Nova marcação" at bounding box center [30, 128] width 50 height 26
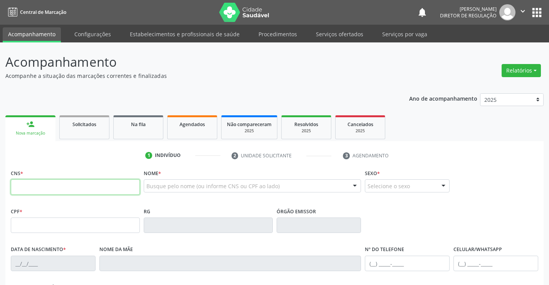
click at [64, 187] on input "text" at bounding box center [75, 186] width 129 height 15
type input "700 0050 8788 6803"
type input "1315391163"
type input "30/01/1946"
type input "(74) 98801-5073"
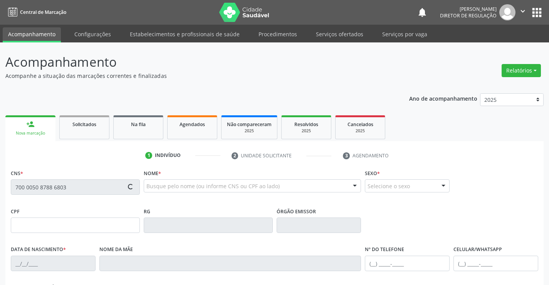
type input "(74) 98801-5073"
type input "S/N"
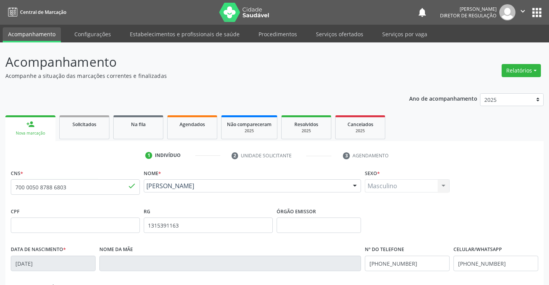
scroll to position [133, 0]
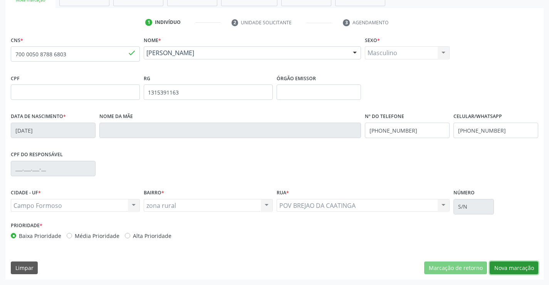
click at [527, 263] on button "Nova marcação" at bounding box center [514, 267] width 49 height 13
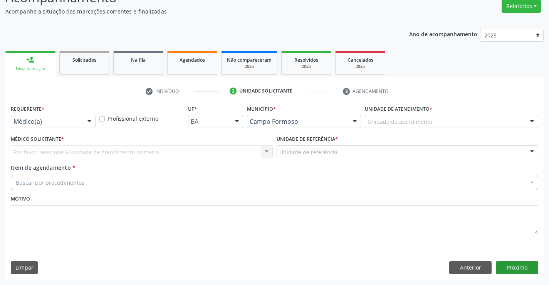
scroll to position [64, 0]
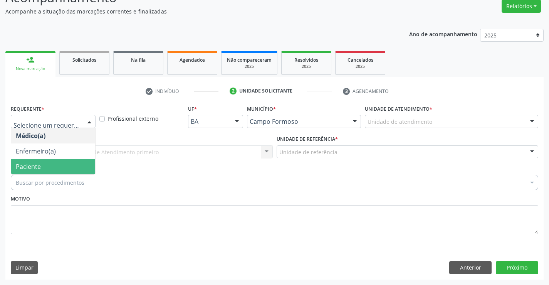
click at [60, 165] on span "Paciente" at bounding box center [53, 166] width 84 height 15
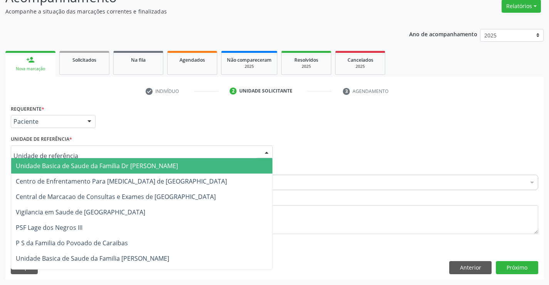
click at [144, 146] on div at bounding box center [142, 151] width 262 height 13
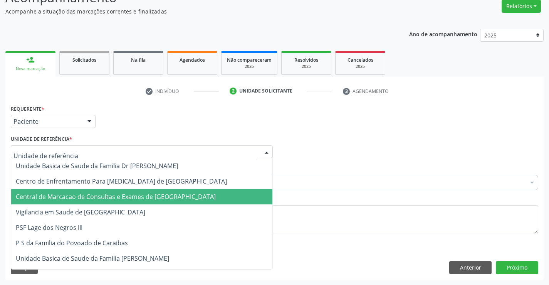
click at [139, 203] on span "Central de Marcacao de Consultas e Exames de [GEOGRAPHIC_DATA]" at bounding box center [141, 196] width 261 height 15
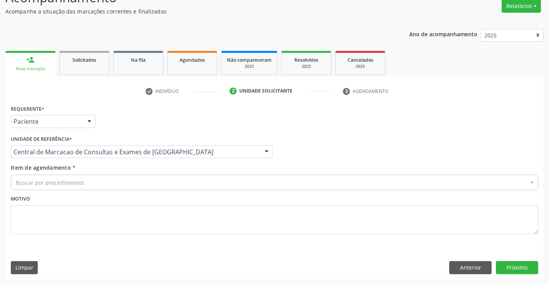
click at [164, 185] on div "Buscar por procedimentos" at bounding box center [275, 182] width 528 height 15
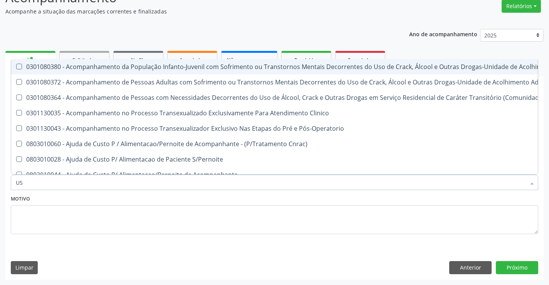
type input "USG"
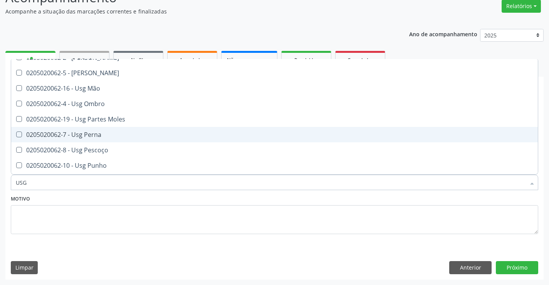
scroll to position [116, 0]
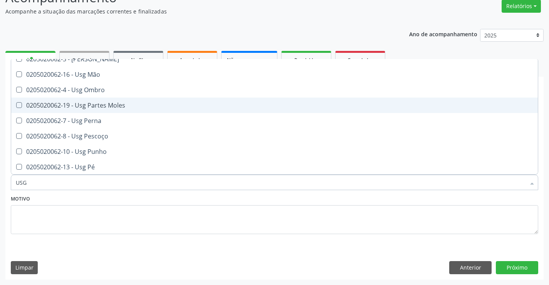
click at [146, 109] on span "0205020062-19 - Usg Partes Moles" at bounding box center [274, 105] width 527 height 15
checkbox Moles "true"
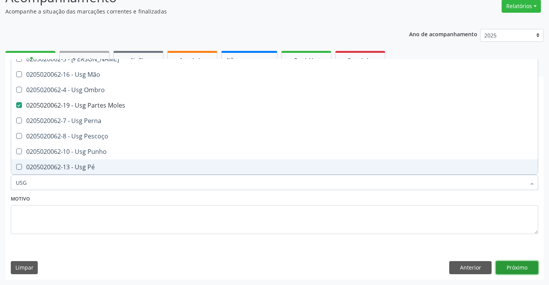
click at [513, 270] on button "Próximo" at bounding box center [517, 267] width 42 height 13
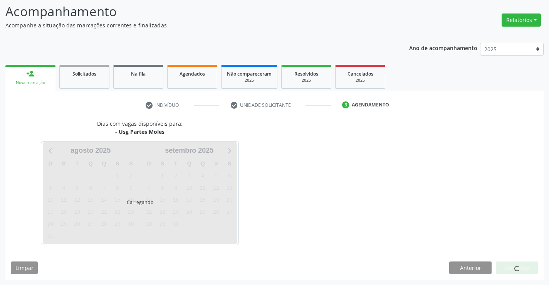
scroll to position [0, 0]
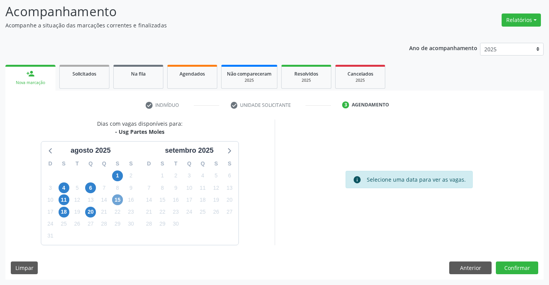
click at [118, 198] on span "15" at bounding box center [117, 199] width 11 height 11
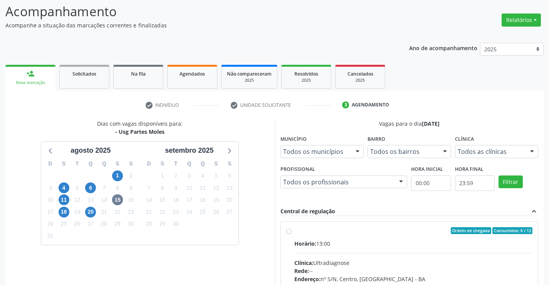
click at [292, 234] on input "Ordem de chegada Consumidos: 6 / 12 Horário: 13:00 Clínica: Ultradiagnose Rede:…" at bounding box center [288, 230] width 5 height 7
radio input "true"
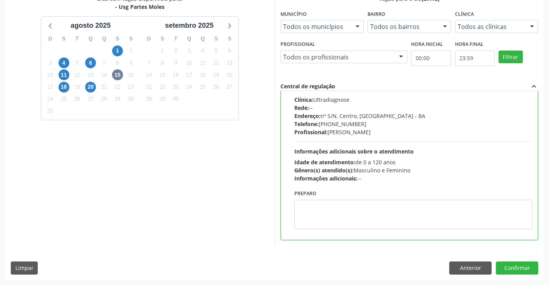
scroll to position [176, 0]
click at [519, 264] on button "Confirmar" at bounding box center [517, 267] width 42 height 13
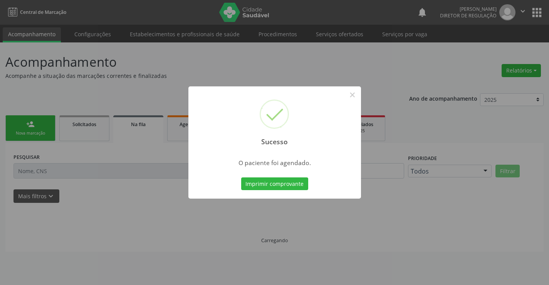
scroll to position [0, 0]
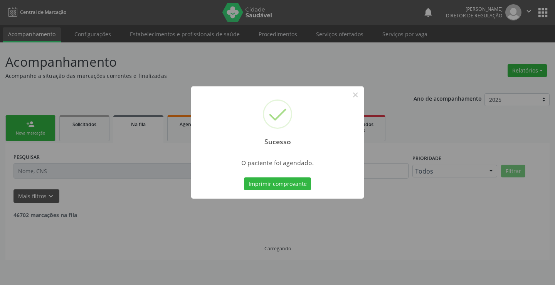
click at [244, 177] on button "Imprimir comprovante" at bounding box center [277, 183] width 67 height 13
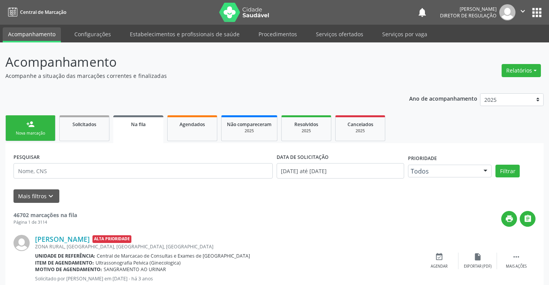
click at [48, 128] on link "person_add Nova marcação" at bounding box center [30, 128] width 50 height 26
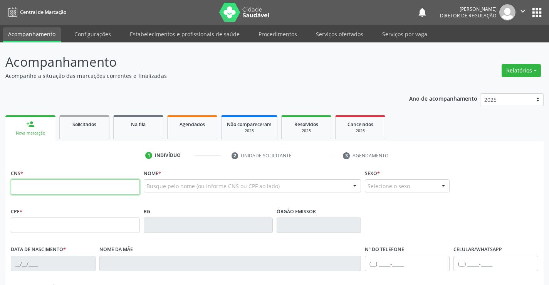
click at [58, 181] on input "text" at bounding box center [75, 186] width 129 height 15
type input "708 9097 4978 6116"
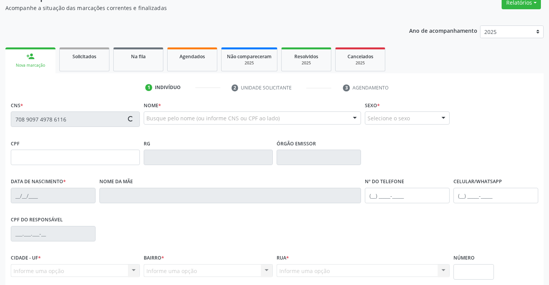
scroll to position [133, 0]
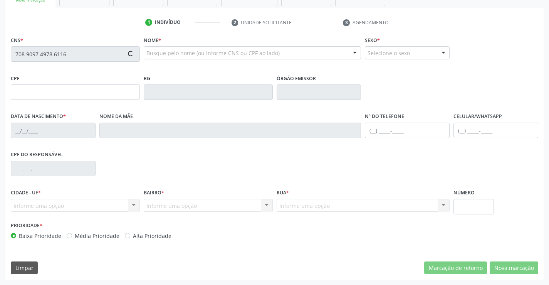
type input "0819897841"
type input "10/06/1947"
type input "(74) 9950-0407"
type input "997.493.785-04"
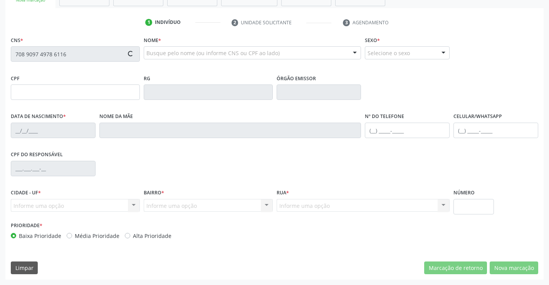
type input "S/N"
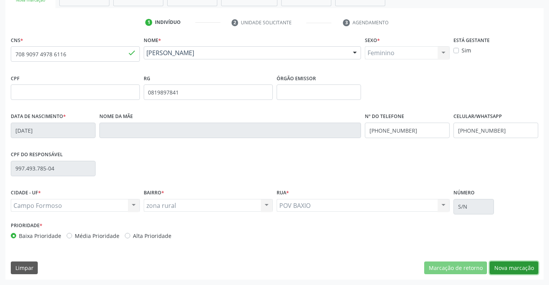
drag, startPoint x: 504, startPoint y: 262, endPoint x: 429, endPoint y: 234, distance: 81.1
click at [504, 263] on button "Nova marcação" at bounding box center [514, 267] width 49 height 13
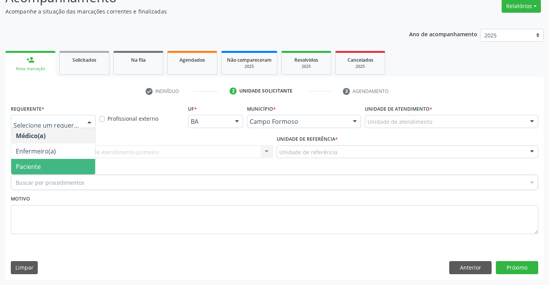
click at [81, 165] on span "Paciente" at bounding box center [53, 166] width 84 height 15
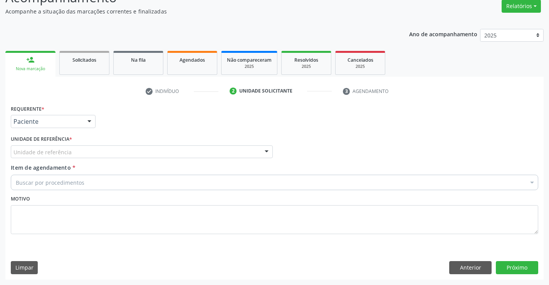
click at [134, 150] on div "Unidade de referência" at bounding box center [142, 151] width 262 height 13
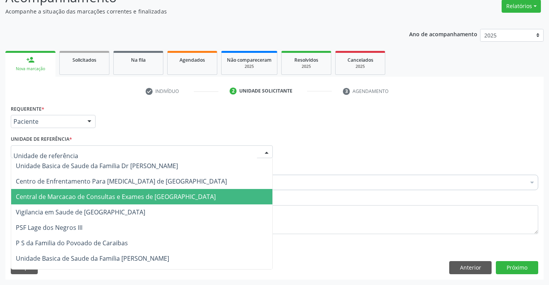
click at [138, 192] on span "Central de Marcacao de Consultas e Exames de [GEOGRAPHIC_DATA]" at bounding box center [141, 196] width 261 height 15
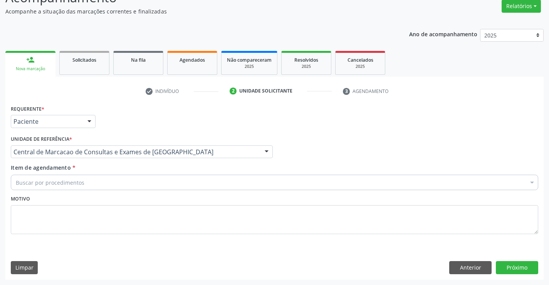
click at [146, 180] on div "Buscar por procedimentos" at bounding box center [275, 182] width 528 height 15
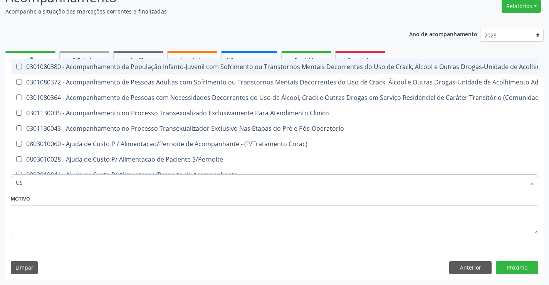
type input "USG"
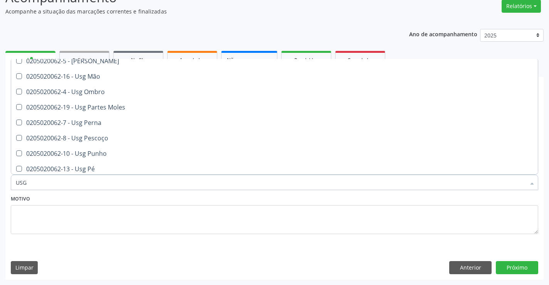
scroll to position [116, 0]
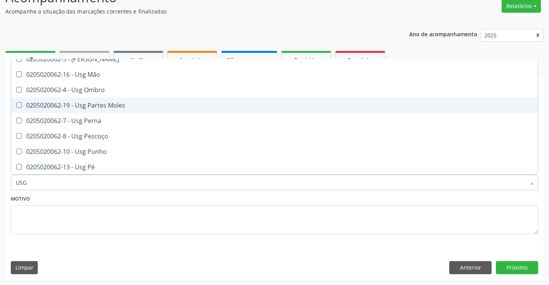
click at [135, 111] on span "0205020062-19 - Usg Partes Moles" at bounding box center [274, 105] width 527 height 15
checkbox Moles "true"
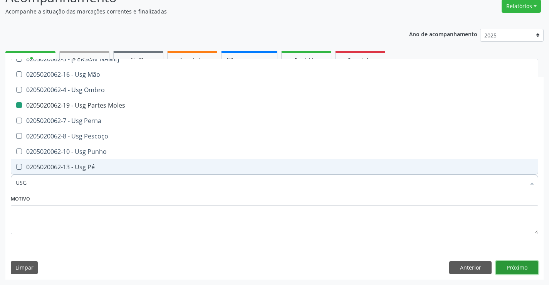
click at [520, 262] on button "Próximo" at bounding box center [517, 267] width 42 height 13
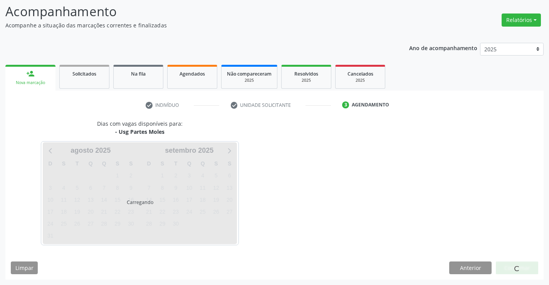
scroll to position [0, 0]
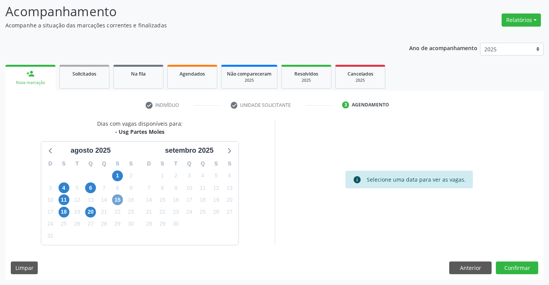
click at [117, 200] on span "15" at bounding box center [117, 199] width 11 height 11
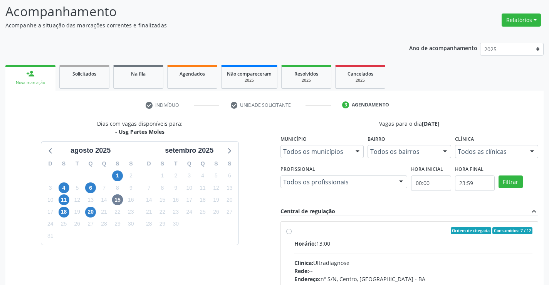
click at [405, 245] on div "Horário: 13:00" at bounding box center [413, 243] width 239 height 8
click at [292, 234] on input "Ordem de chegada Consumidos: 7 / 12 Horário: 13:00 Clínica: Ultradiagnose Rede:…" at bounding box center [288, 230] width 5 height 7
radio input "true"
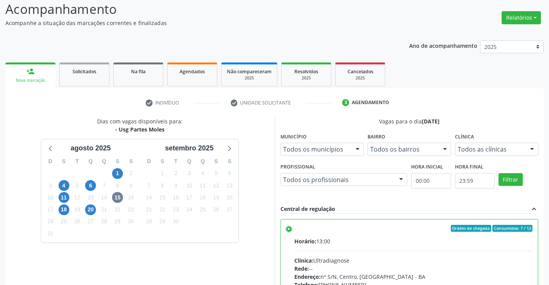
scroll to position [176, 0]
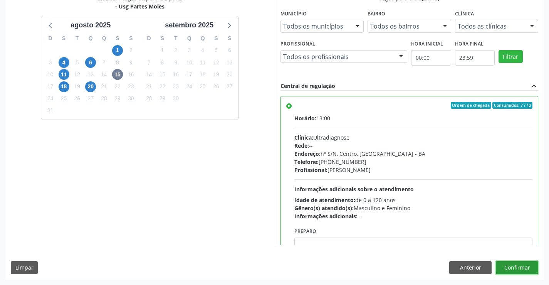
click at [528, 264] on button "Confirmar" at bounding box center [517, 267] width 42 height 13
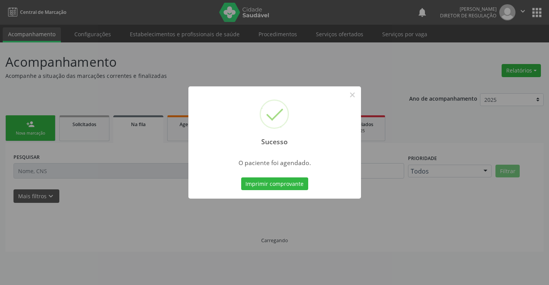
scroll to position [0, 0]
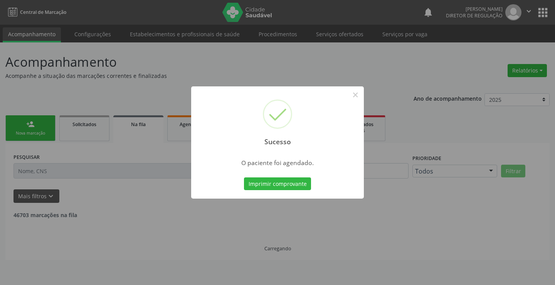
click at [244, 177] on button "Imprimir comprovante" at bounding box center [277, 183] width 67 height 13
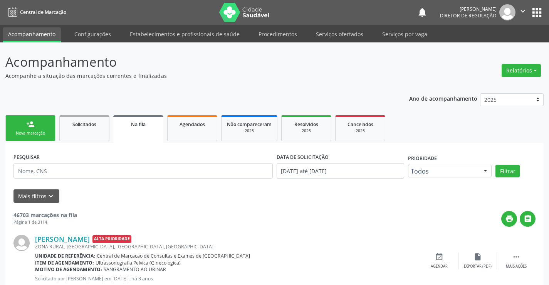
click at [29, 117] on link "person_add Nova marcação" at bounding box center [30, 128] width 50 height 26
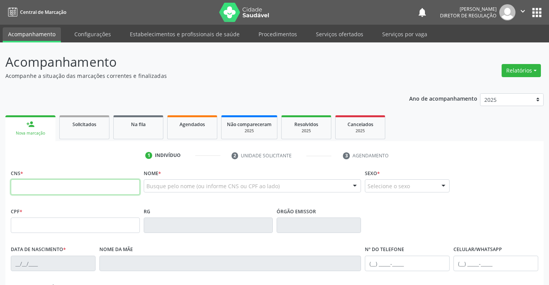
click at [35, 182] on input "text" at bounding box center [75, 186] width 129 height 15
type input "707 0078 5327 7239"
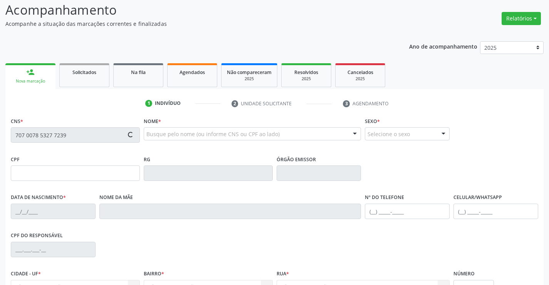
scroll to position [133, 0]
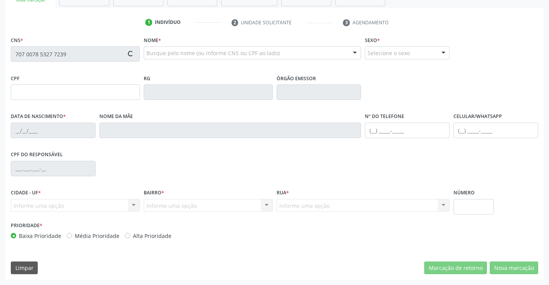
type input "0819992160"
type input "21/12/1970"
type input "(74) 99110-6437"
type input "SN"
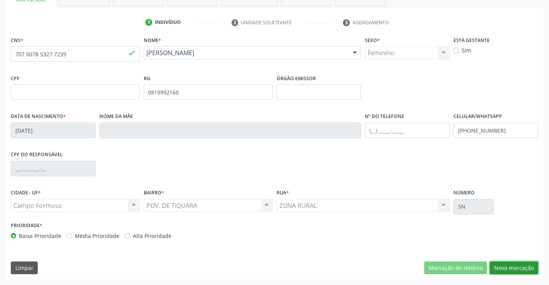
click at [515, 271] on button "Nova marcação" at bounding box center [514, 267] width 49 height 13
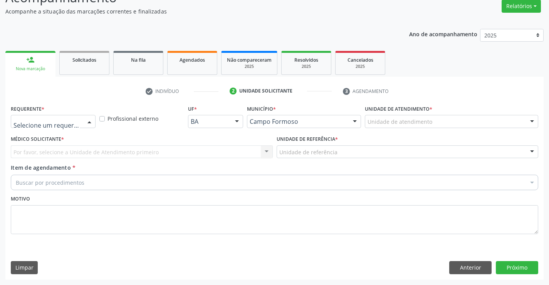
click at [87, 119] on div at bounding box center [90, 121] width 12 height 13
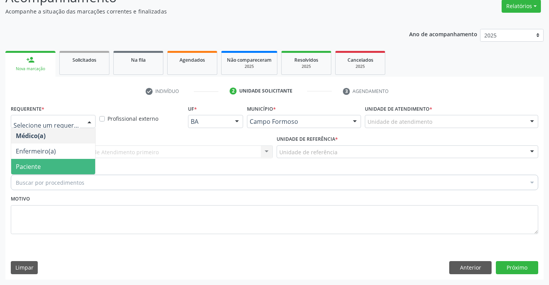
click at [80, 159] on span "Paciente" at bounding box center [53, 166] width 84 height 15
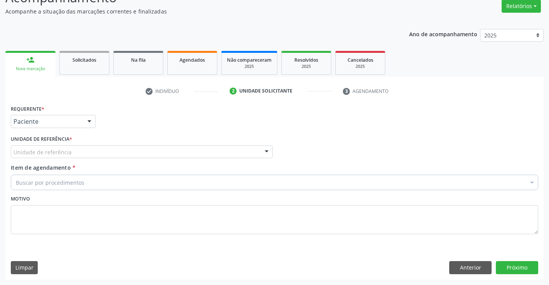
click at [135, 156] on div "Unidade de referência" at bounding box center [142, 151] width 262 height 13
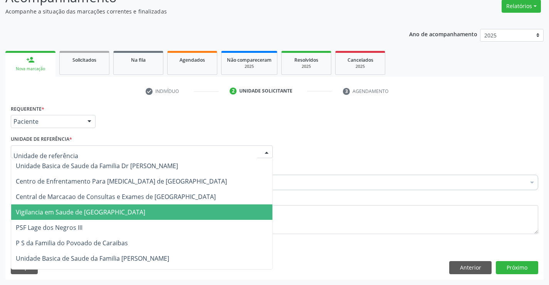
click at [146, 204] on span "Vigilancia em Saude de [GEOGRAPHIC_DATA]" at bounding box center [141, 211] width 261 height 15
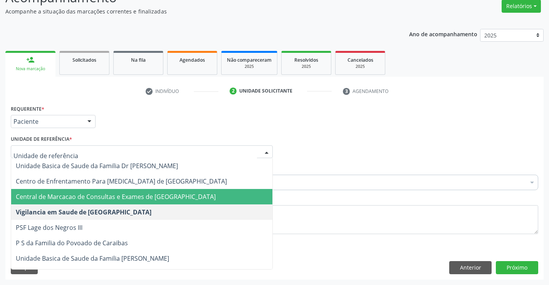
click at [168, 193] on span "Central de Marcacao de Consultas e Exames de [GEOGRAPHIC_DATA]" at bounding box center [116, 196] width 200 height 8
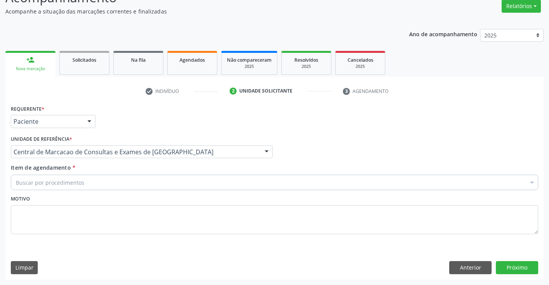
click at [180, 184] on div "Buscar por procedimentos" at bounding box center [275, 182] width 528 height 15
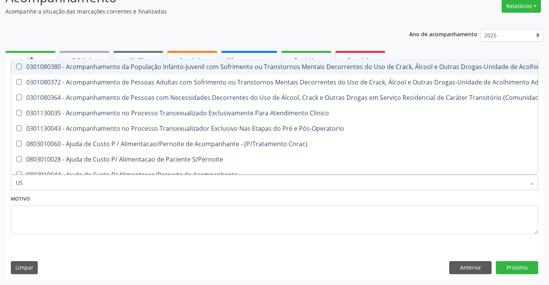
type input "USG"
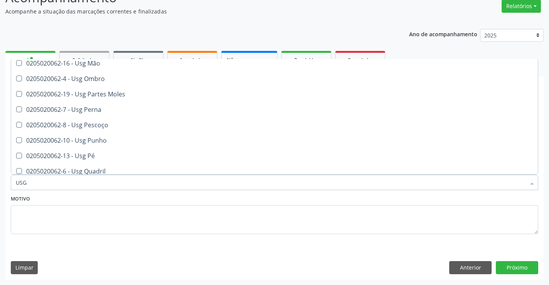
scroll to position [154, 0]
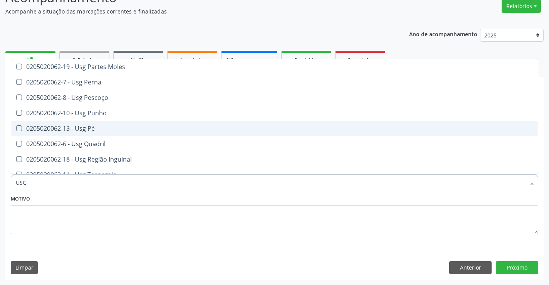
click at [185, 130] on div "0205020062-13 - Usg Pé" at bounding box center [275, 128] width 518 height 6
checkbox Pé "true"
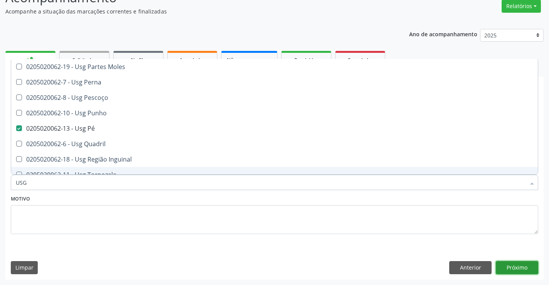
click at [526, 268] on button "Próximo" at bounding box center [517, 267] width 42 height 13
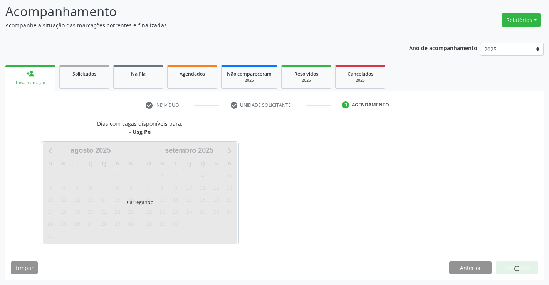
scroll to position [0, 0]
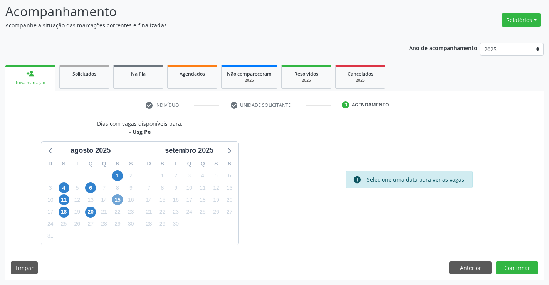
click at [119, 200] on span "15" at bounding box center [117, 199] width 11 height 11
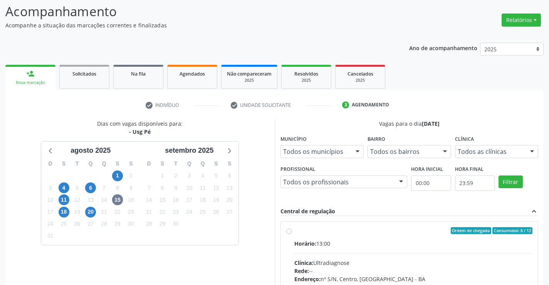
click at [292, 234] on input "Ordem de chegada Consumidos: 8 / 12 Horário: 13:00 Clínica: Ultradiagnose Rede:…" at bounding box center [288, 230] width 5 height 7
radio input "true"
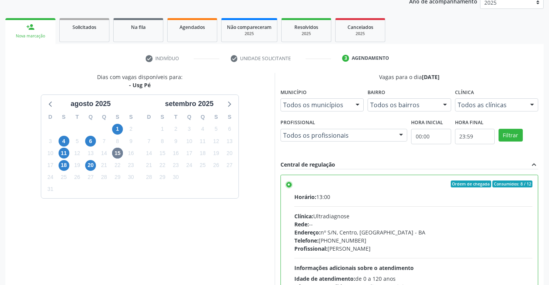
scroll to position [176, 0]
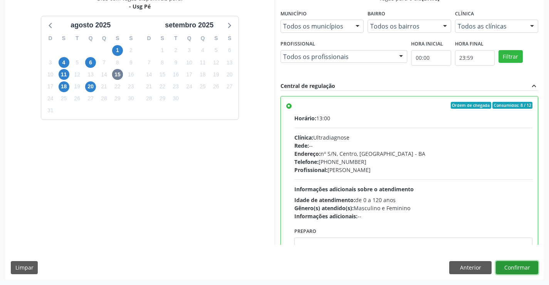
click at [525, 269] on button "Confirmar" at bounding box center [517, 267] width 42 height 13
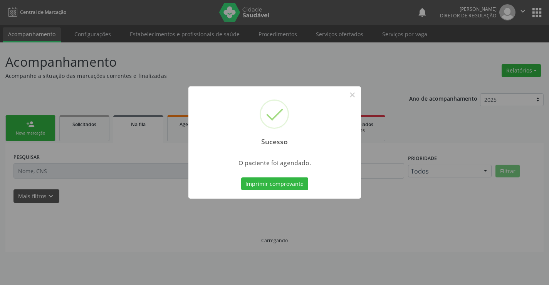
scroll to position [0, 0]
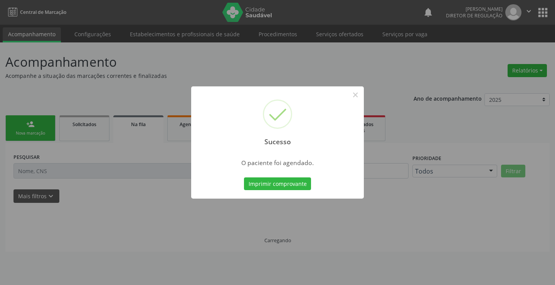
click at [244, 177] on button "Imprimir comprovante" at bounding box center [277, 183] width 67 height 13
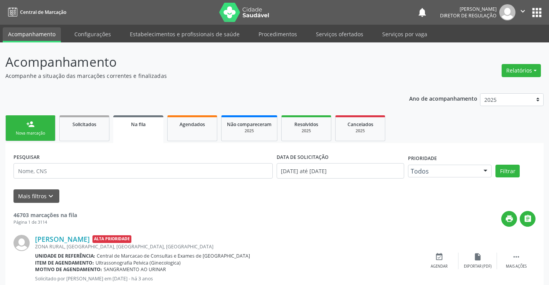
click at [521, 14] on div "Sucesso × O paciente foi agendado. Imprimir comprovante Cancel" at bounding box center [274, 142] width 549 height 285
click at [523, 10] on div "Sucesso × O paciente foi agendado. Imprimir comprovante Cancel" at bounding box center [274, 142] width 549 height 285
click at [521, 11] on div "Sucesso × O paciente foi agendado. Imprimir comprovante Cancel" at bounding box center [274, 142] width 549 height 285
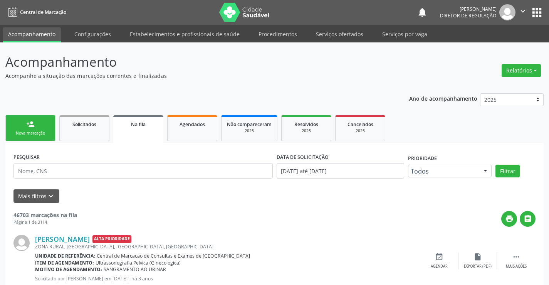
click at [521, 11] on div "Sucesso × O paciente foi agendado. Imprimir comprovante Cancel" at bounding box center [274, 142] width 549 height 285
click at [519, 11] on div "Sucesso × O paciente foi agendado. Imprimir comprovante Cancel" at bounding box center [274, 142] width 549 height 285
click at [523, 8] on div "Sucesso × O paciente foi agendado. Imprimir comprovante Cancel" at bounding box center [274, 142] width 549 height 285
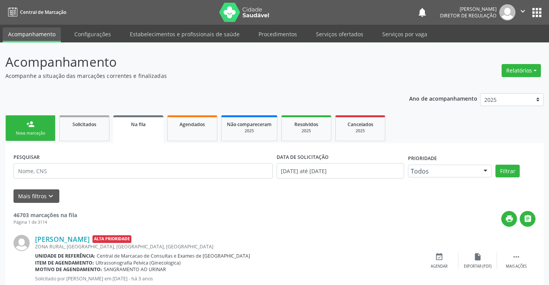
click at [523, 8] on div "Sucesso × O paciente foi agendado. Imprimir comprovante Cancel" at bounding box center [274, 142] width 549 height 285
drag, startPoint x: 523, startPoint y: 8, endPoint x: 312, endPoint y: 10, distance: 211.2
click at [520, 8] on div "Sucesso × O paciente foi agendado. Imprimir comprovante Cancel" at bounding box center [274, 142] width 549 height 285
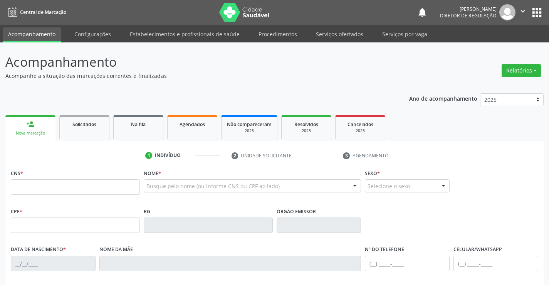
click at [523, 9] on icon "" at bounding box center [523, 11] width 8 height 8
click at [500, 41] on ul "Configurações Sair" at bounding box center [503, 39] width 54 height 34
drag, startPoint x: 500, startPoint y: 41, endPoint x: 497, endPoint y: 44, distance: 4.6
click at [499, 44] on ul "Configurações Sair" at bounding box center [503, 39] width 54 height 34
click at [495, 45] on link "Sair" at bounding box center [503, 47] width 53 height 11
